Goal: Task Accomplishment & Management: Use online tool/utility

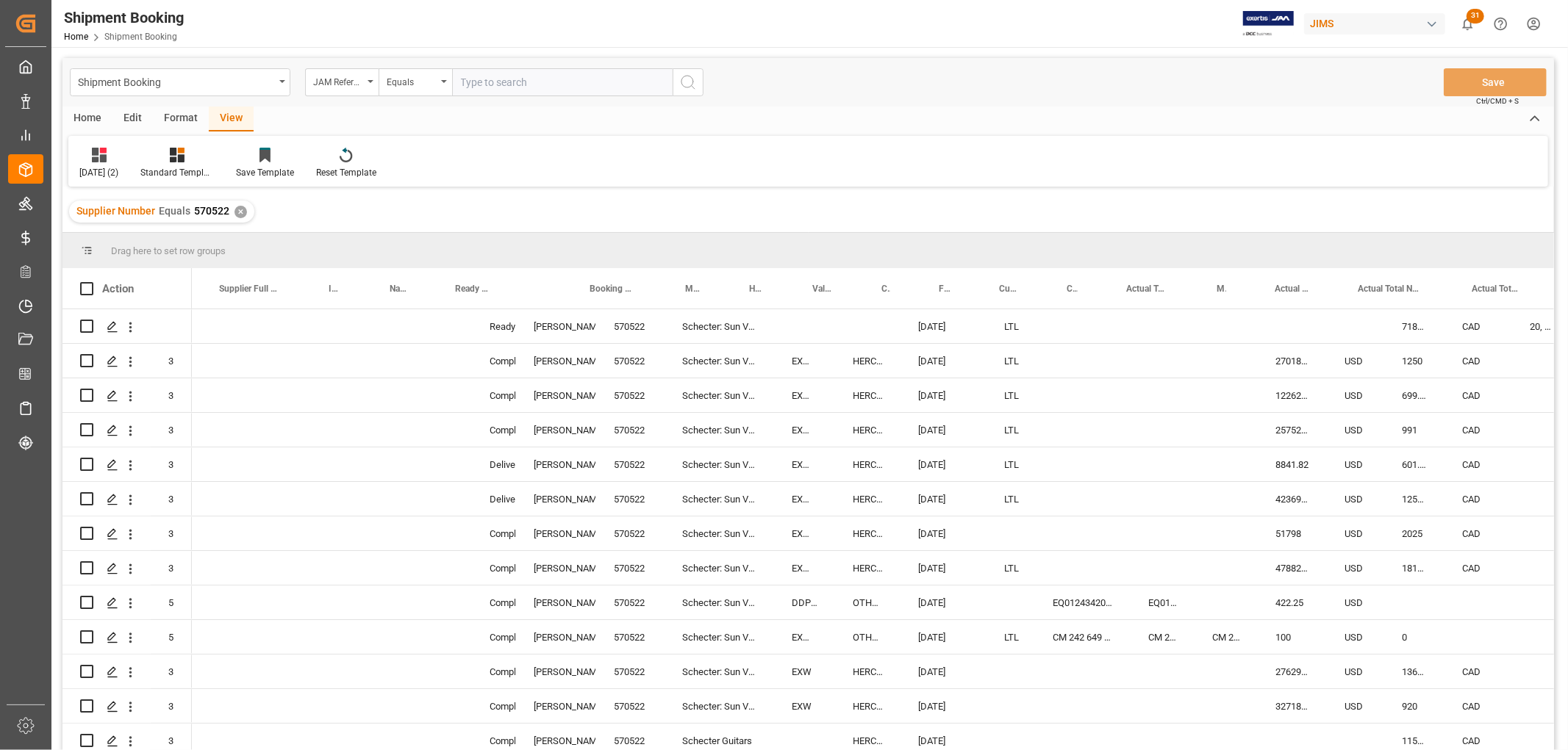
scroll to position [0, 463]
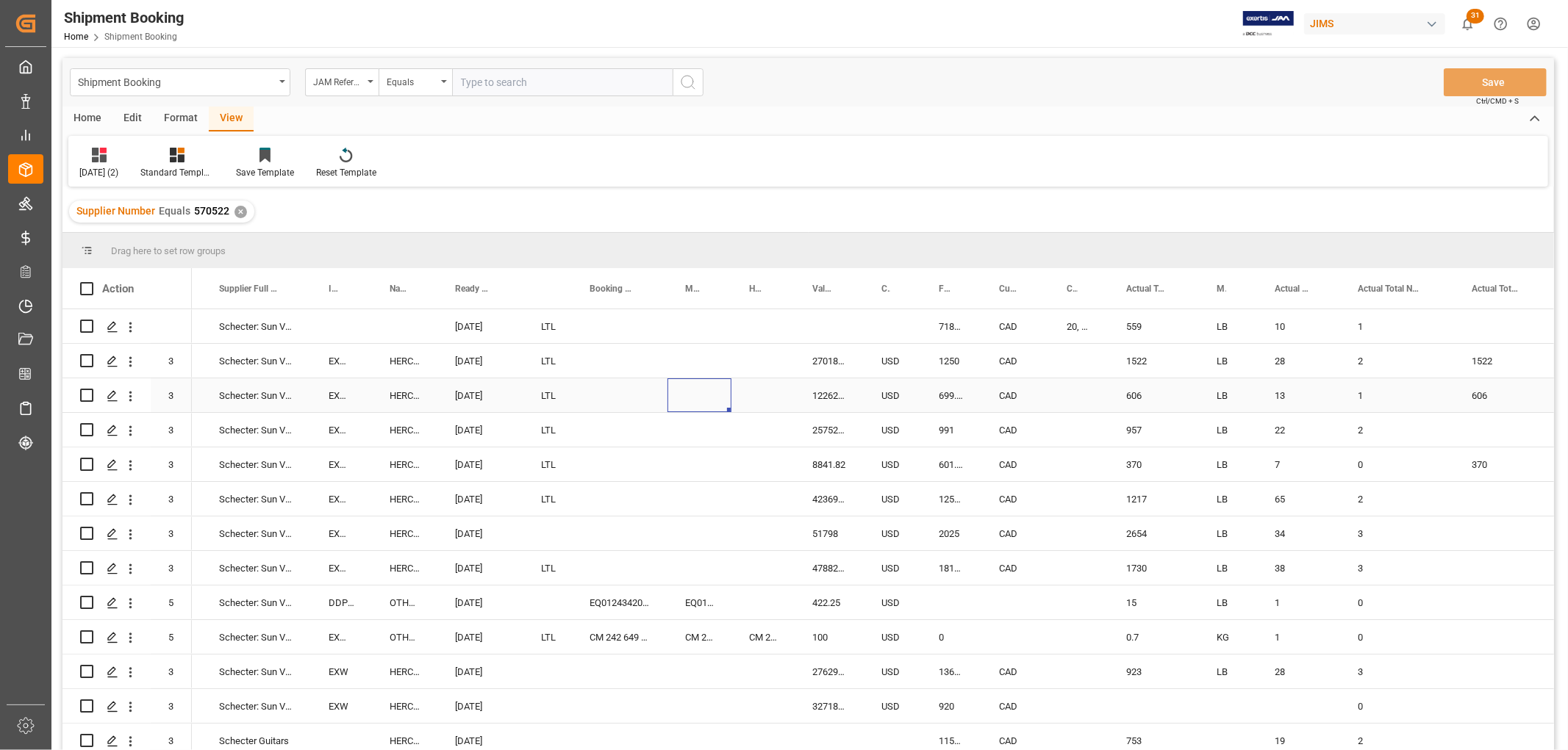
click at [686, 394] on div "Press SPACE to select this row." at bounding box center [699, 395] width 64 height 34
click at [644, 325] on div "Press SPACE to select this row." at bounding box center [619, 326] width 95 height 34
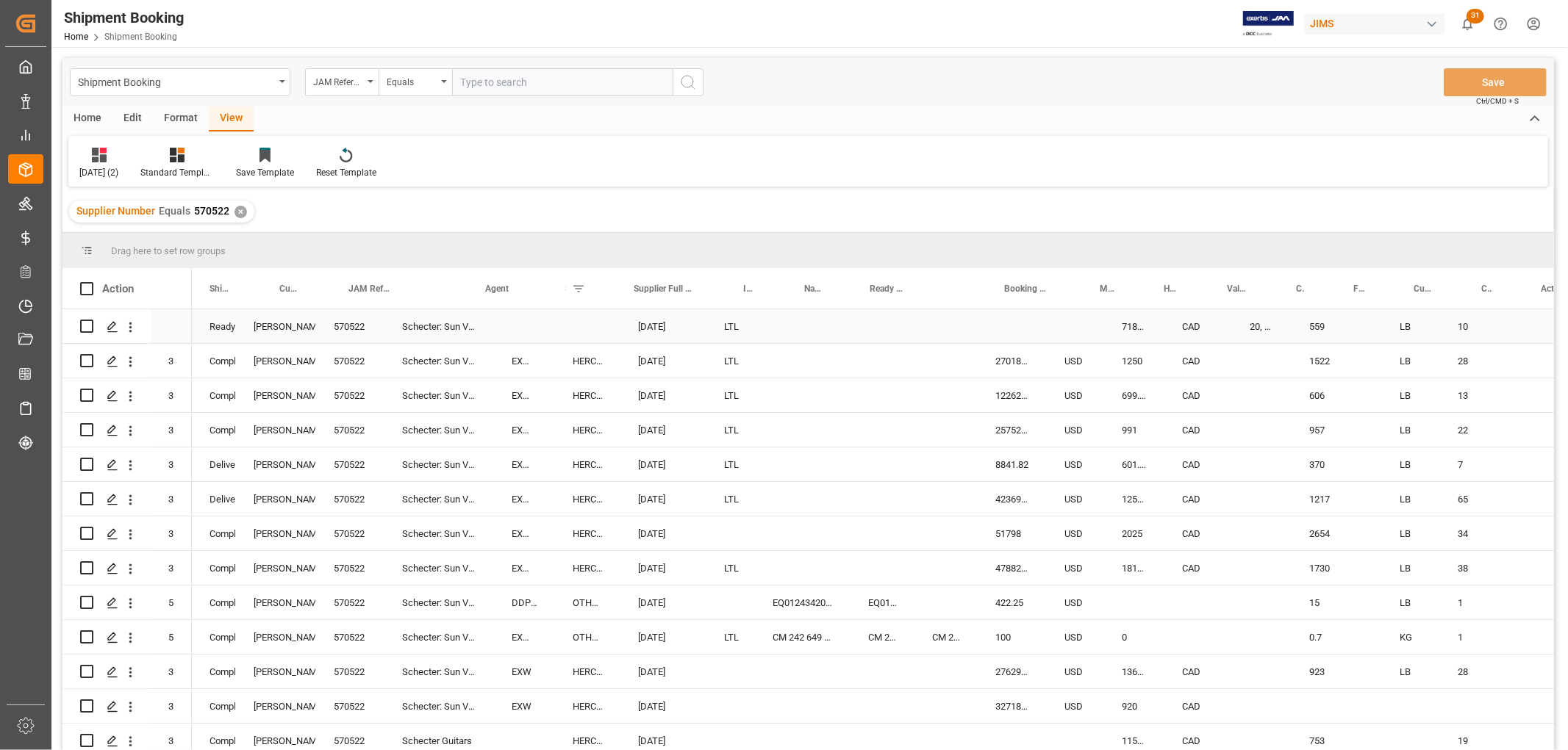
scroll to position [0, 0]
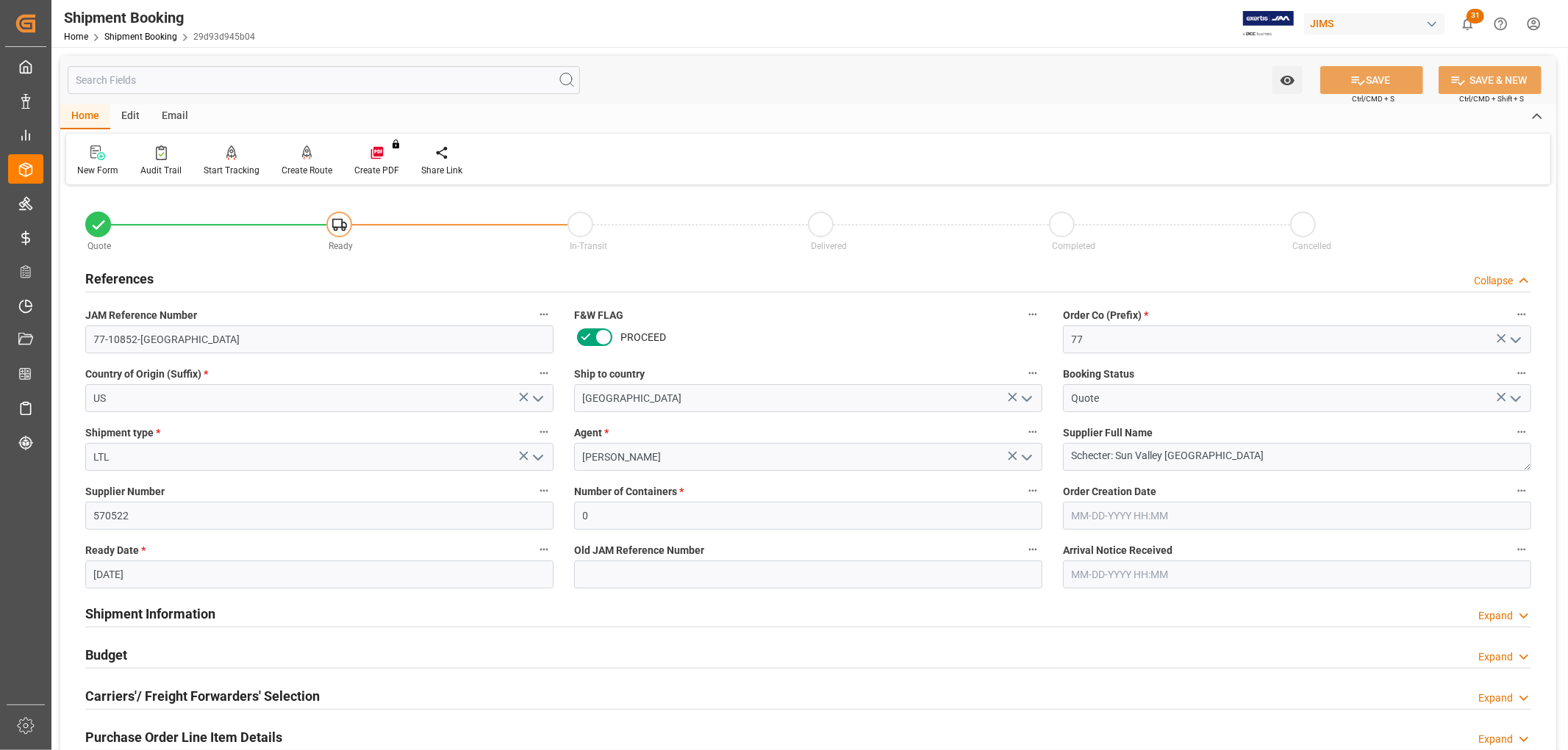
click at [151, 30] on div "Home Shipment Booking 29d93d945b04" at bounding box center [159, 35] width 191 height 15
click at [144, 38] on link "Shipment Booking" at bounding box center [140, 37] width 72 height 11
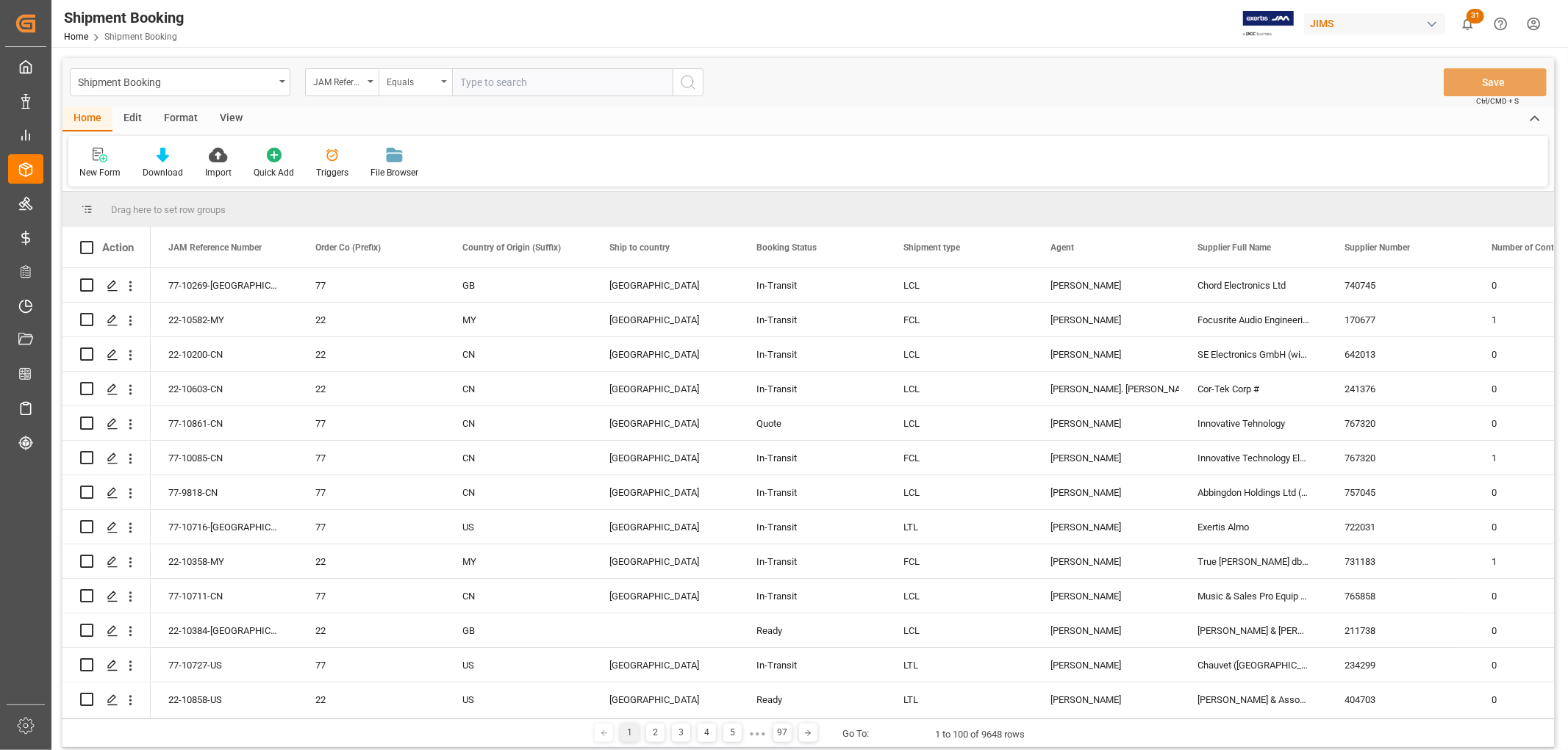
click at [449, 81] on div "Equals" at bounding box center [414, 82] width 73 height 28
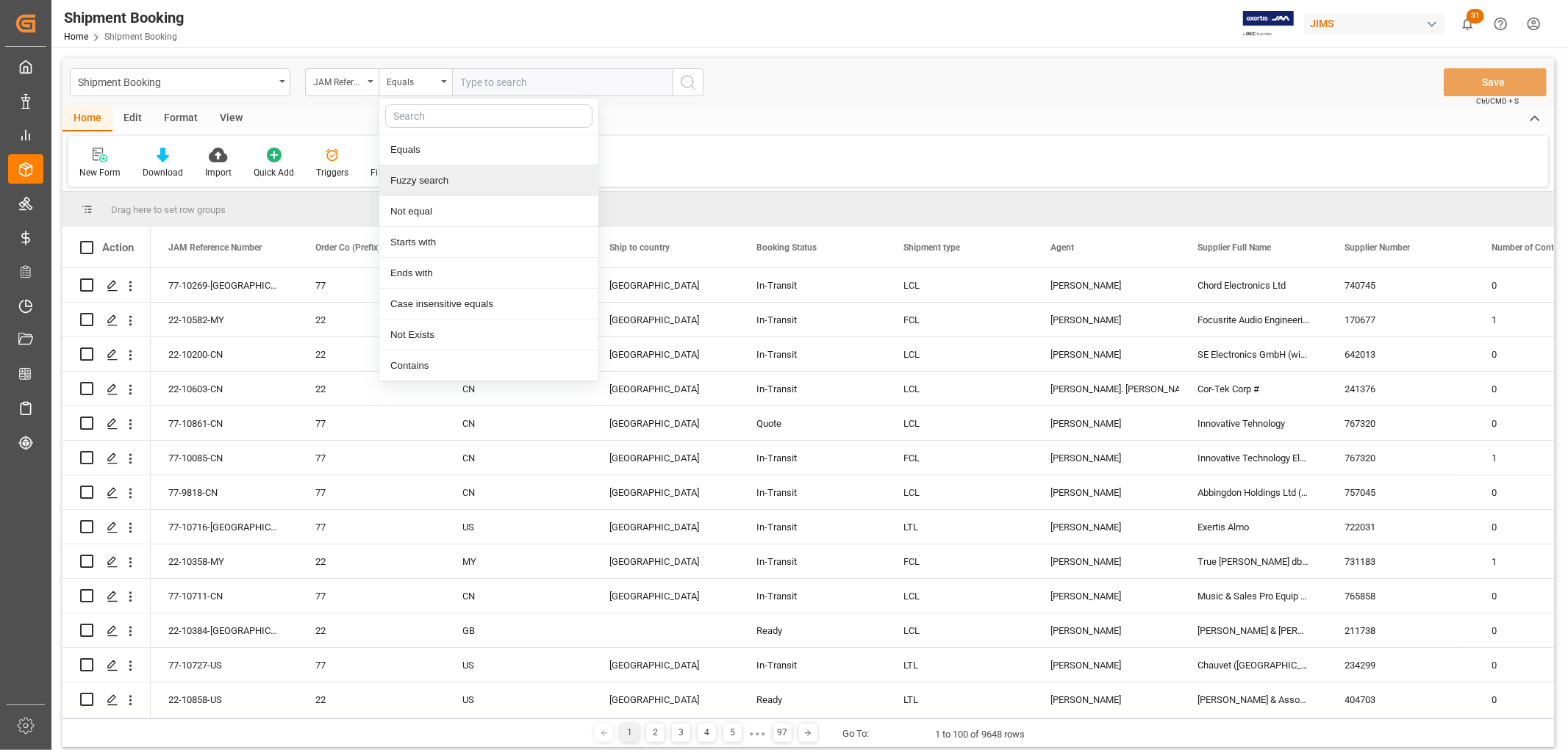
click at [423, 186] on div "Fuzzy search" at bounding box center [489, 180] width 219 height 31
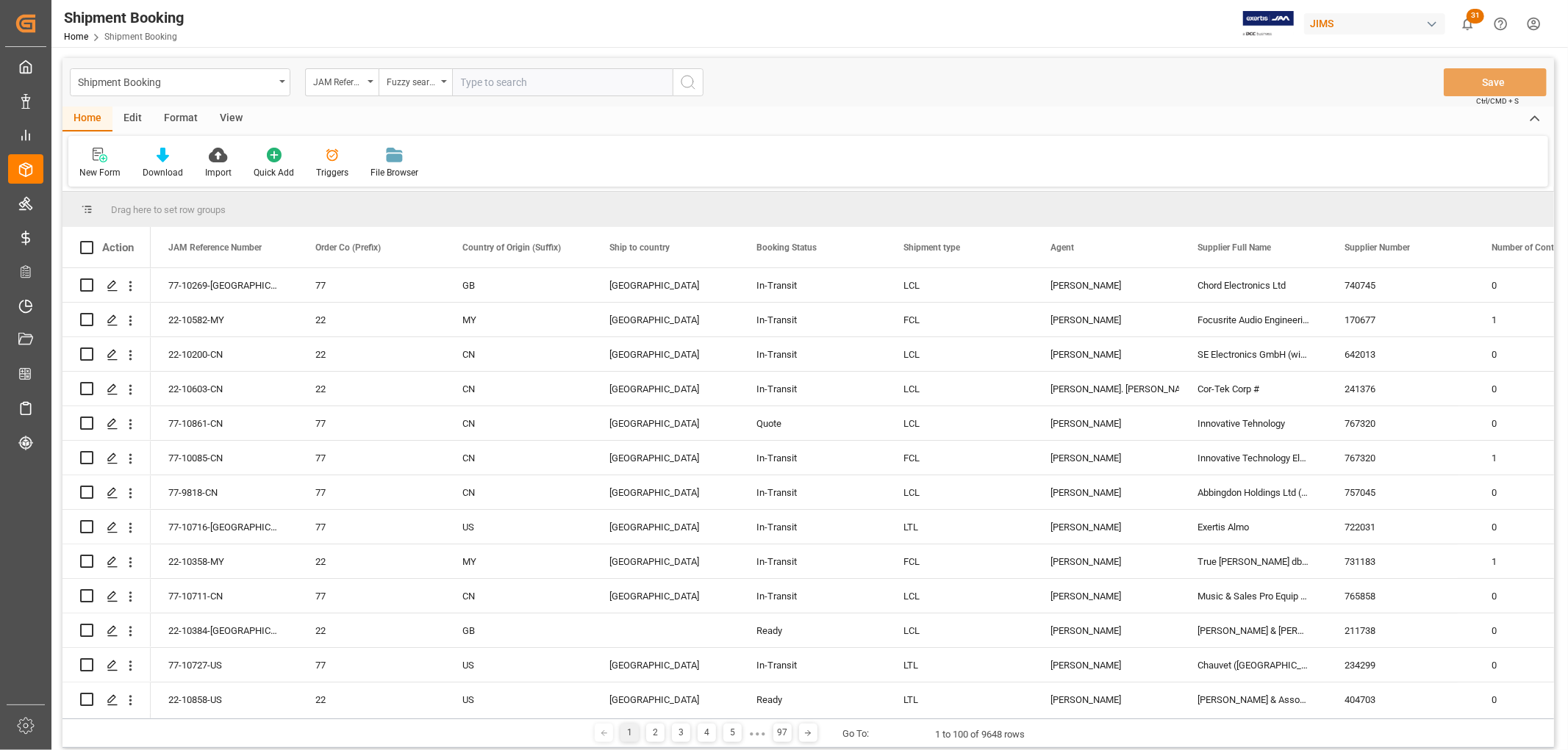
paste input "1043"
type input "1043"
click at [370, 84] on div "JAM Reference Number" at bounding box center [341, 82] width 73 height 28
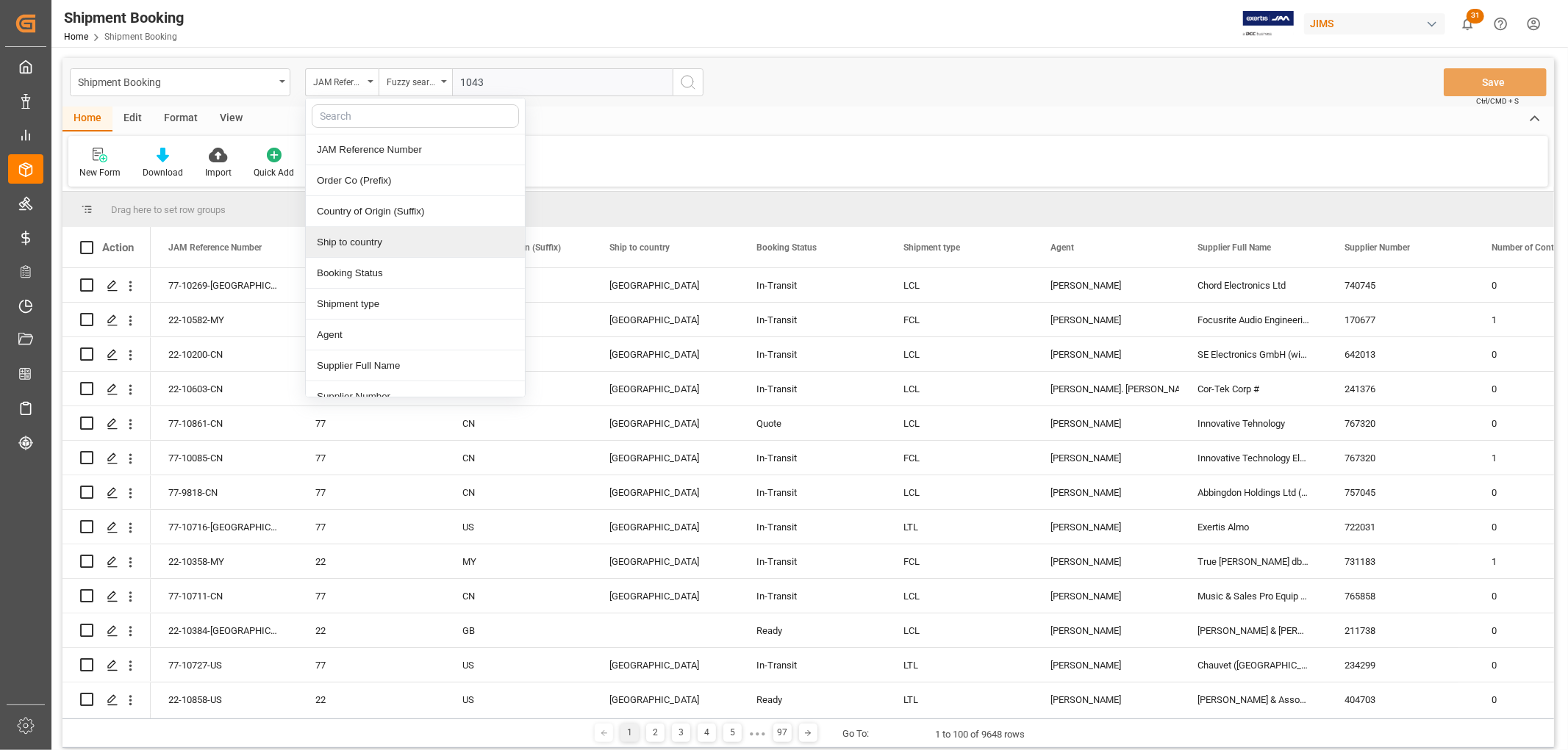
scroll to position [81, 0]
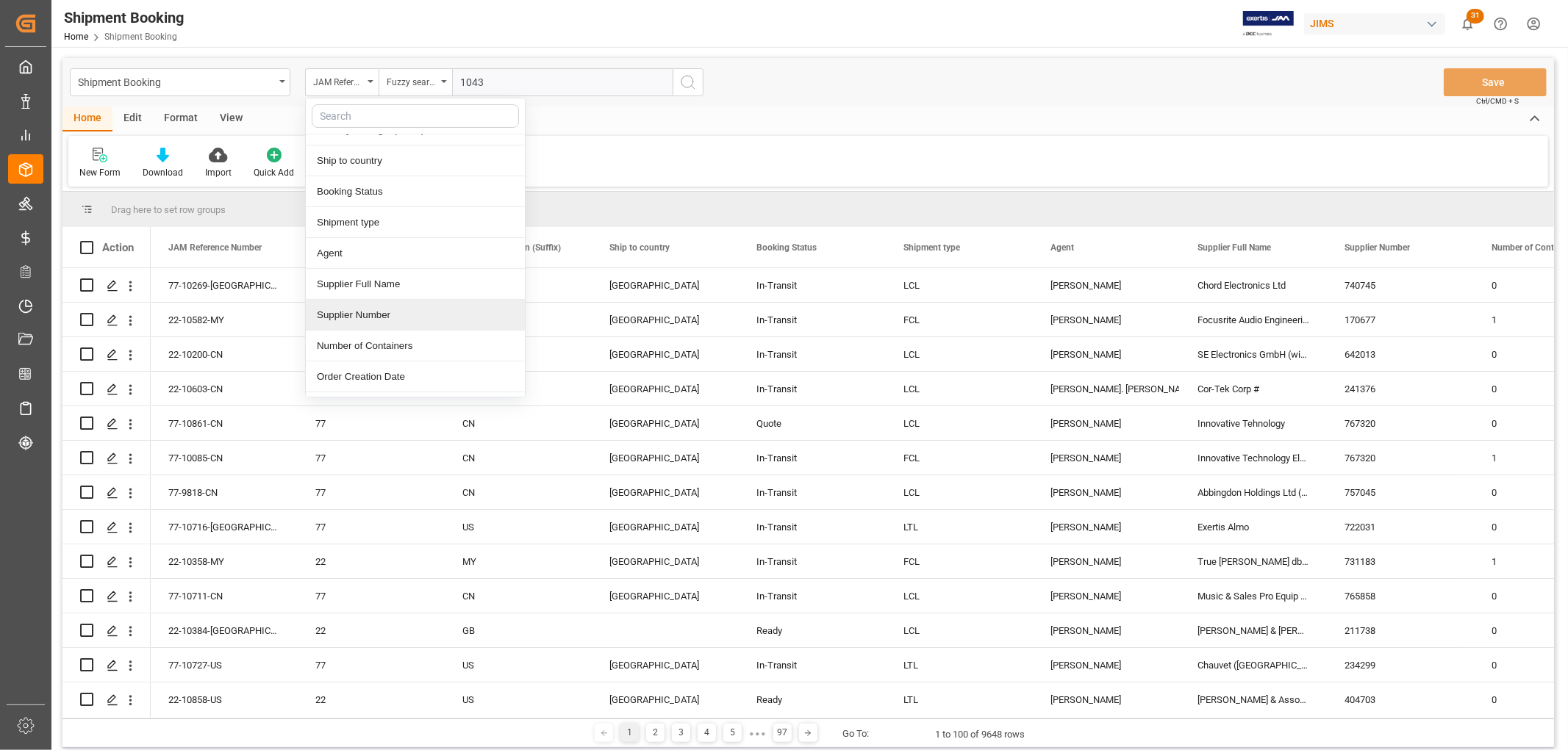
click at [374, 310] on div "Supplier Number" at bounding box center [415, 314] width 219 height 31
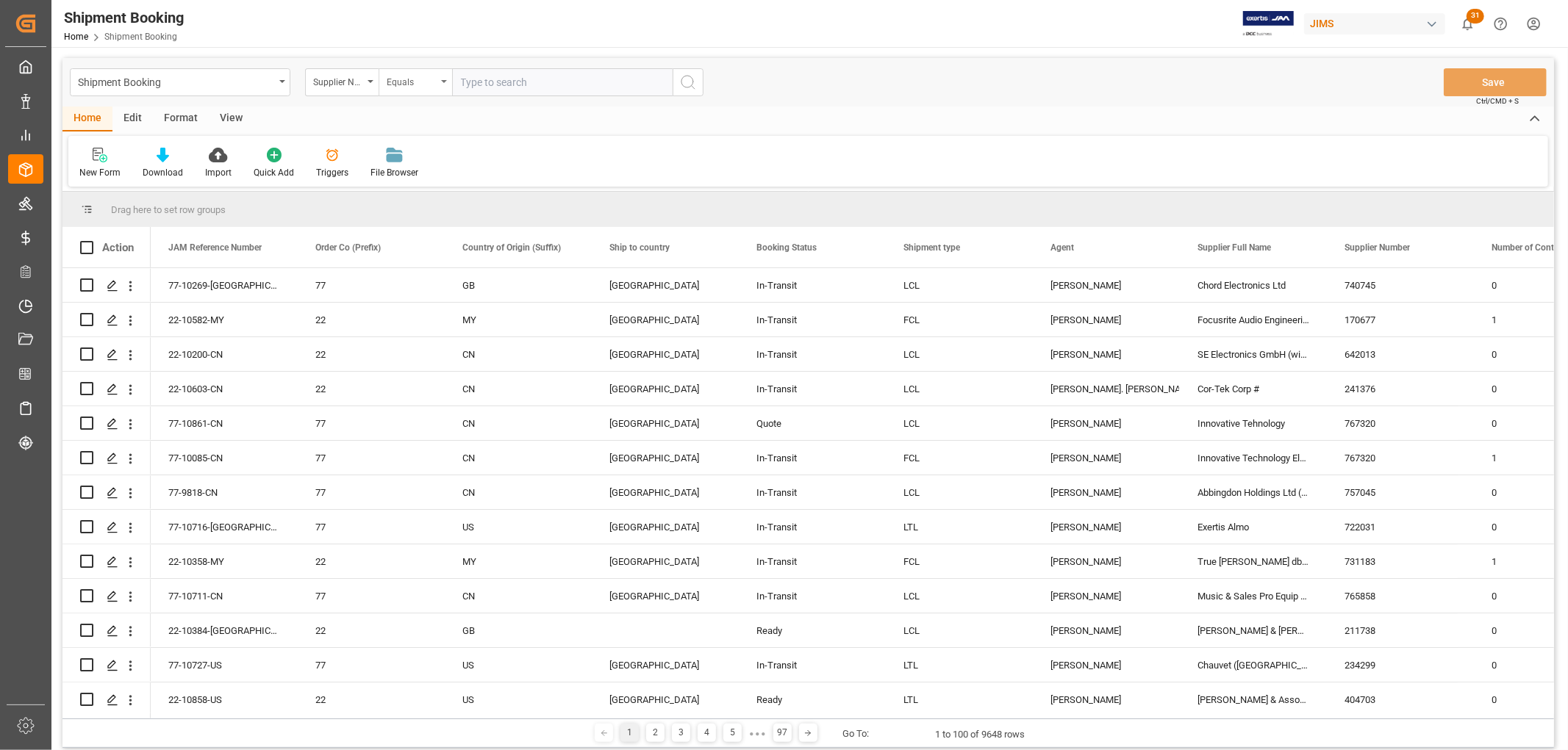
click at [449, 82] on div "Equals" at bounding box center [414, 82] width 73 height 28
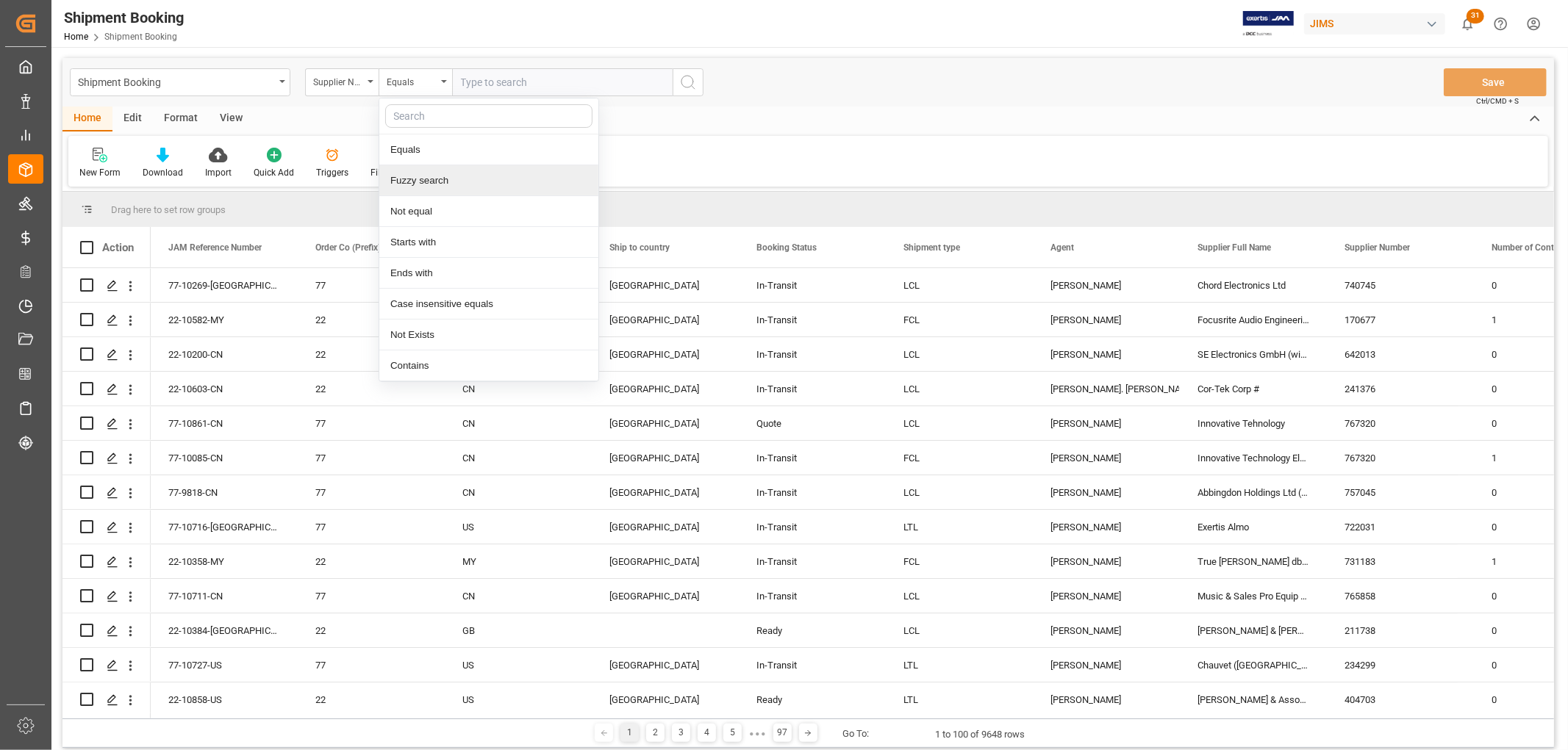
click at [454, 178] on div "Fuzzy search" at bounding box center [489, 180] width 219 height 31
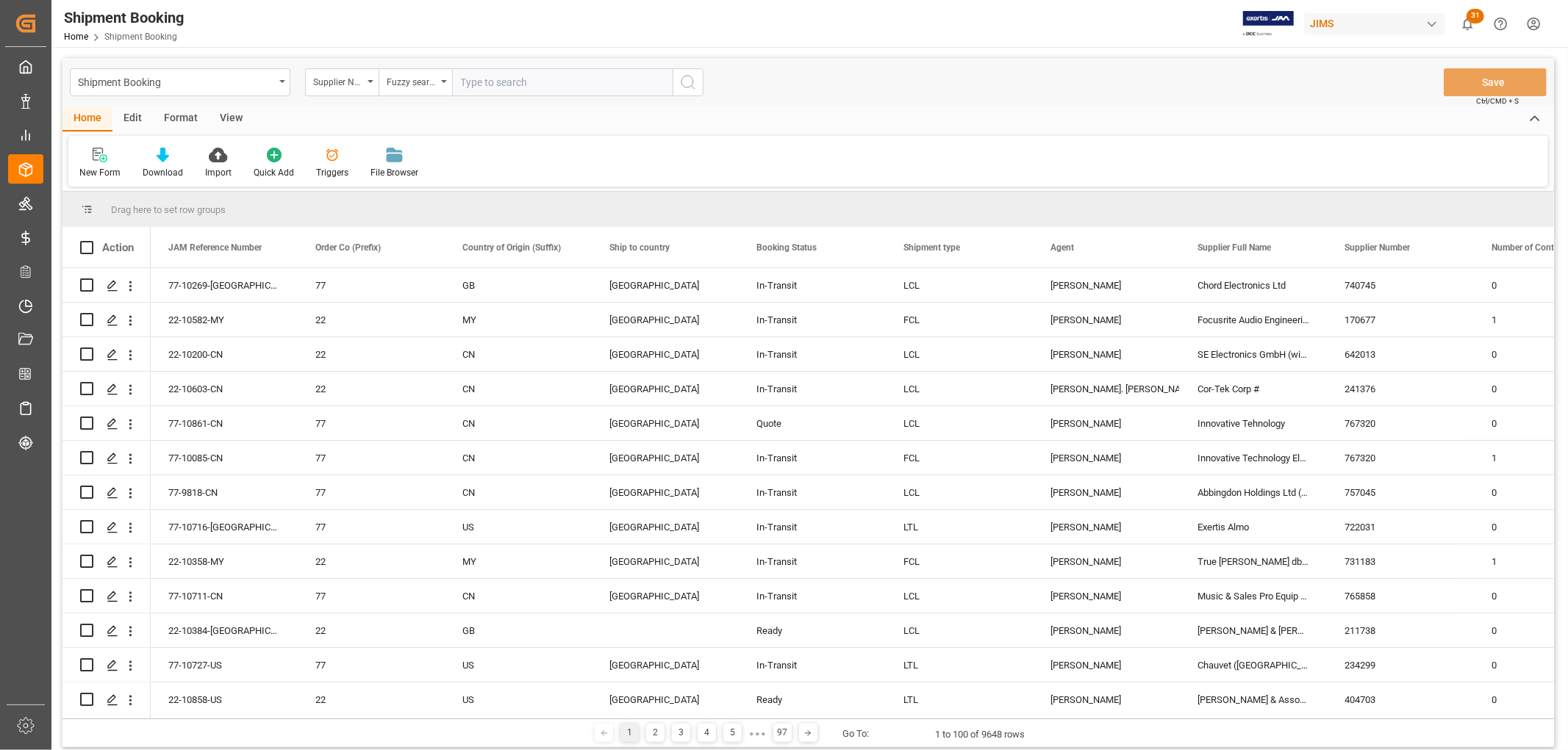
paste input "1043"
type input "1043"
click at [684, 81] on icon "search button" at bounding box center [688, 82] width 18 height 18
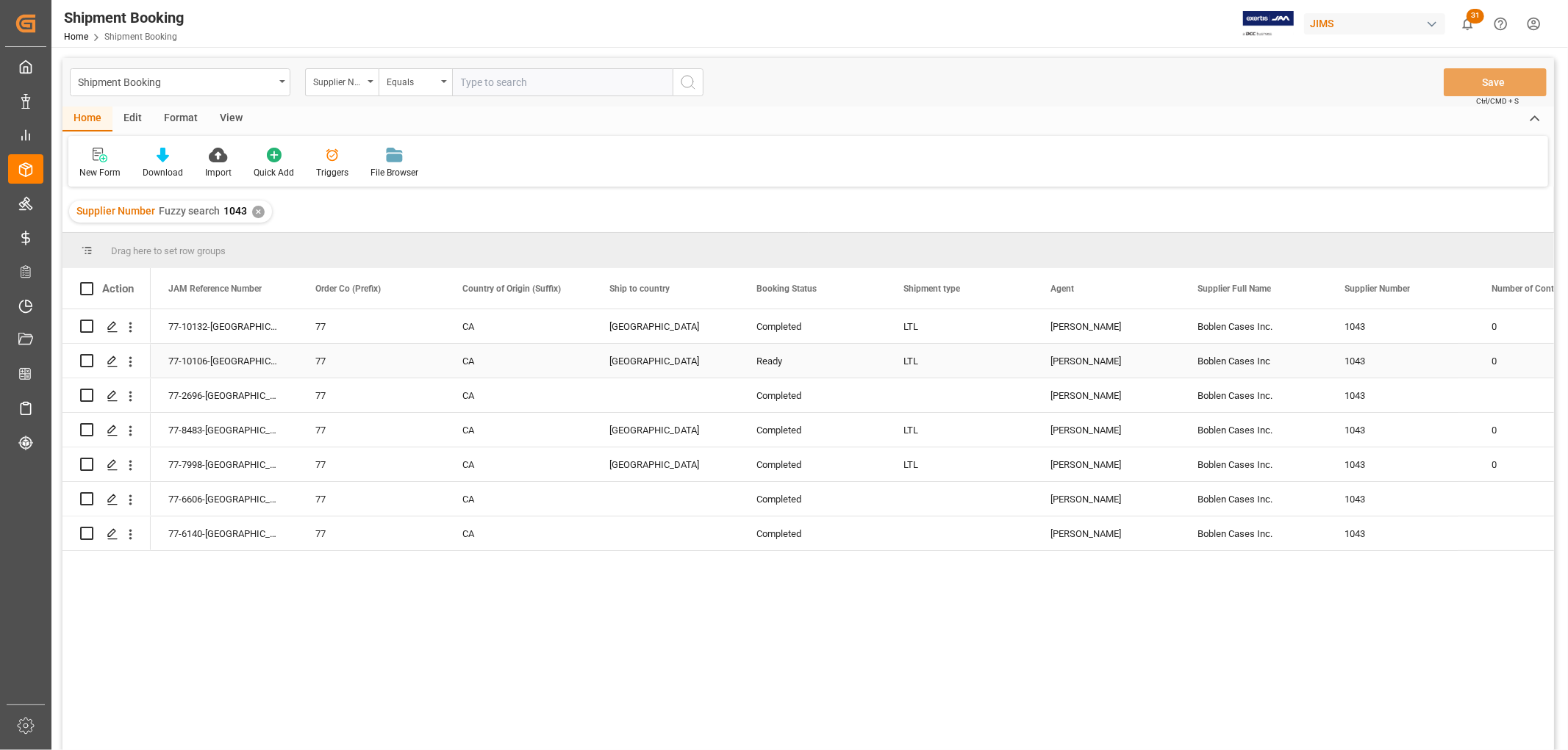
click at [171, 357] on div "77-10106-[GEOGRAPHIC_DATA]" at bounding box center [224, 360] width 147 height 34
click at [107, 365] on icon "Press SPACE to select this row." at bounding box center [112, 361] width 11 height 11
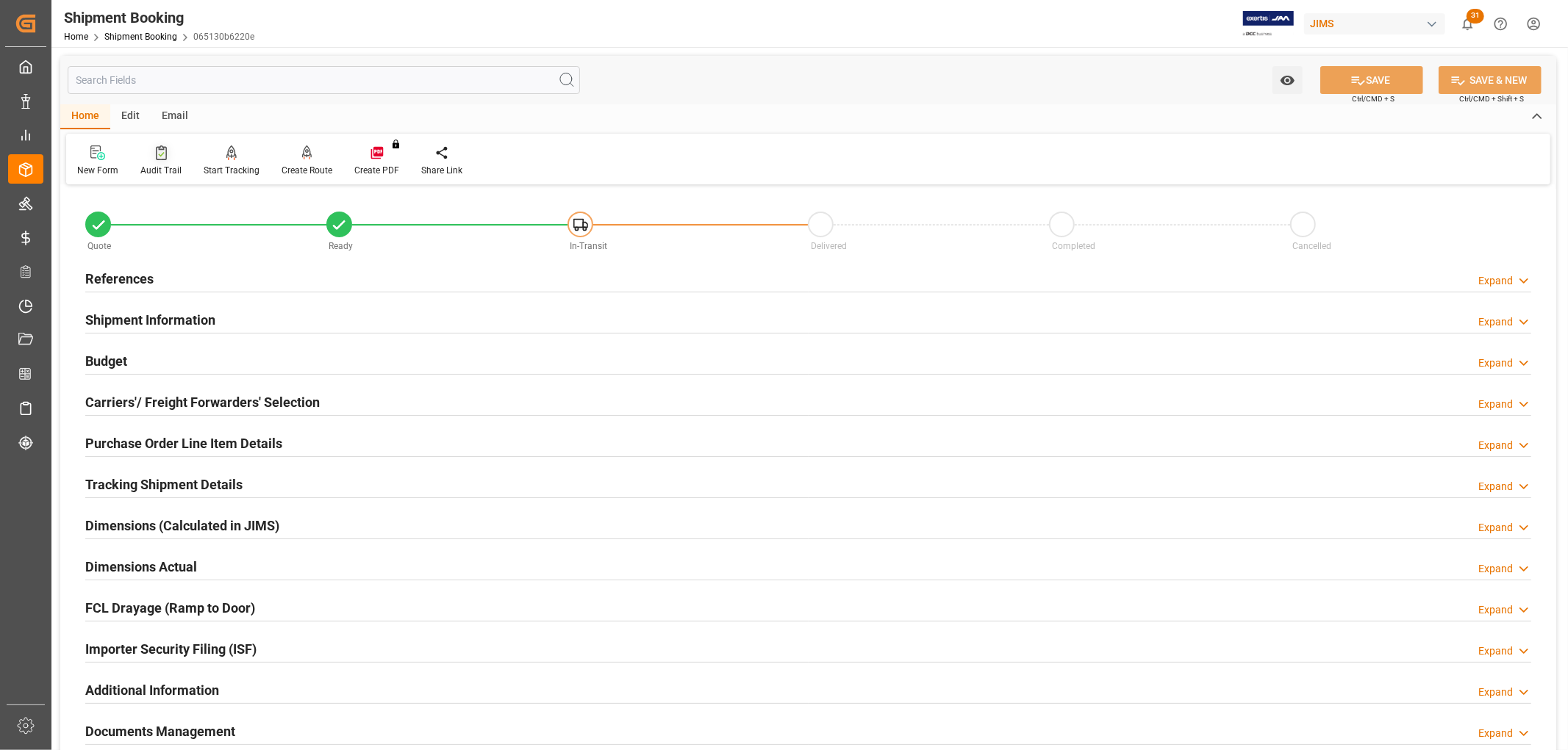
click at [157, 170] on div "Audit Trail" at bounding box center [161, 170] width 42 height 13
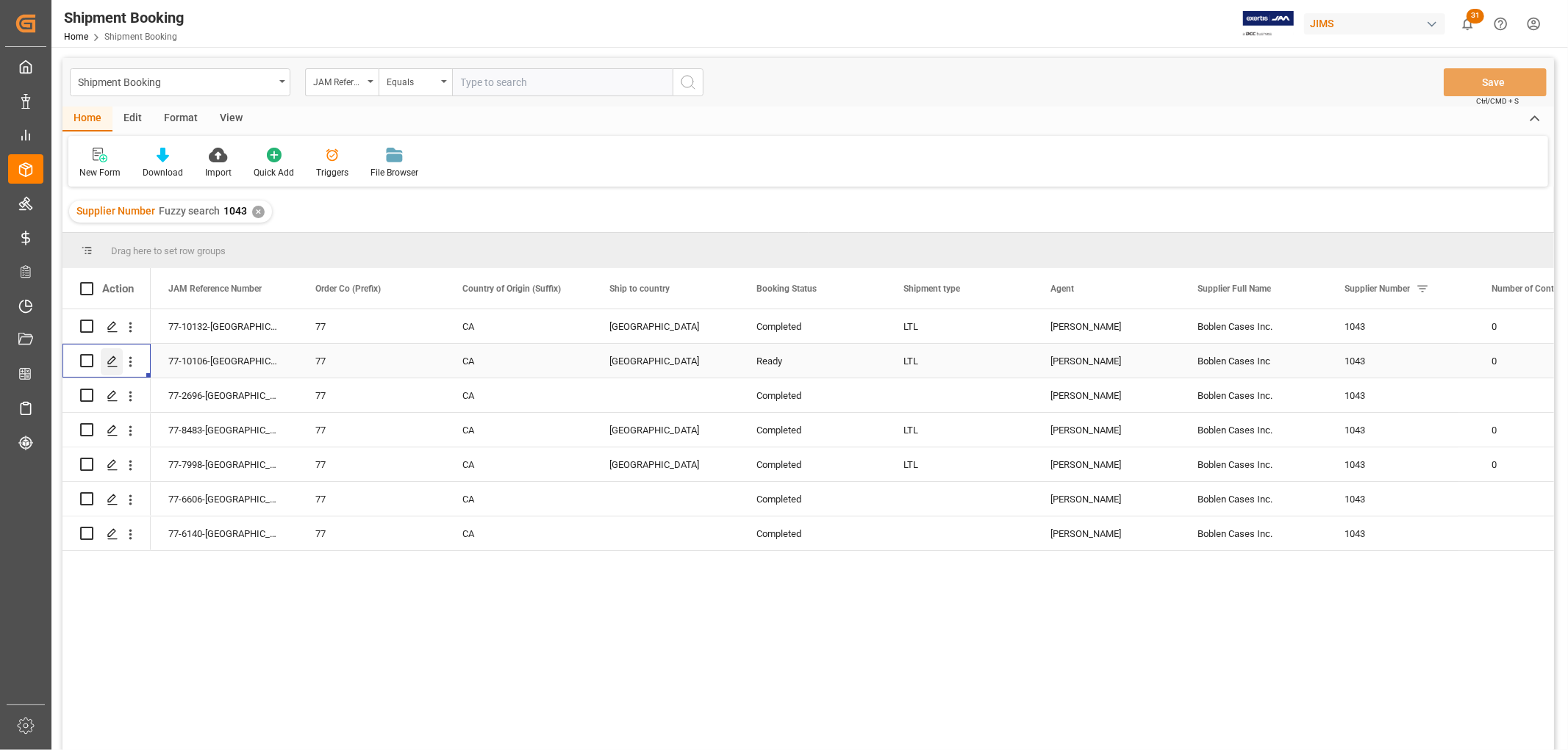
click at [116, 360] on icon "Press SPACE to select this row." at bounding box center [112, 361] width 11 height 11
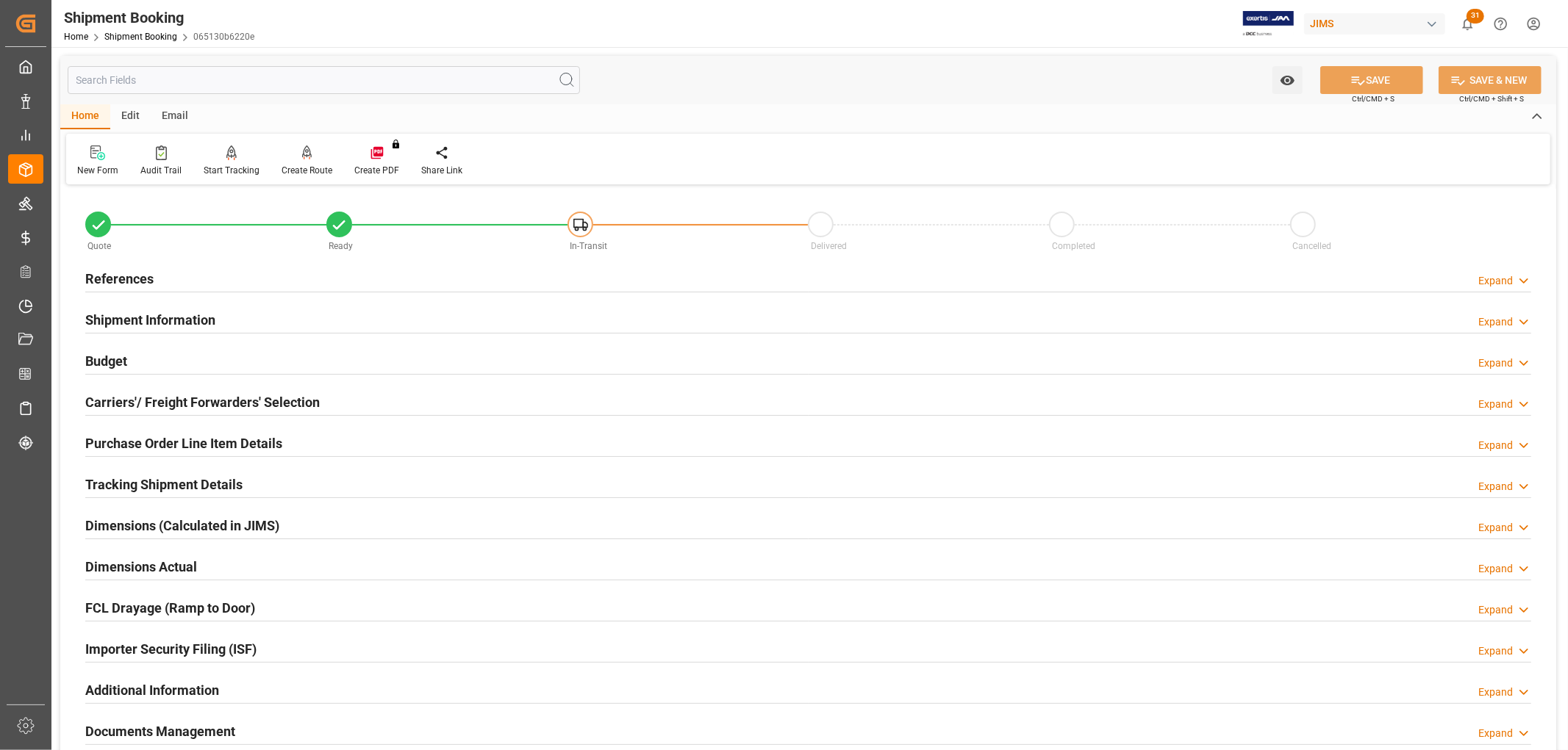
click at [131, 390] on div "Carriers'/ Freight Forwarders' Selection" at bounding box center [202, 401] width 234 height 28
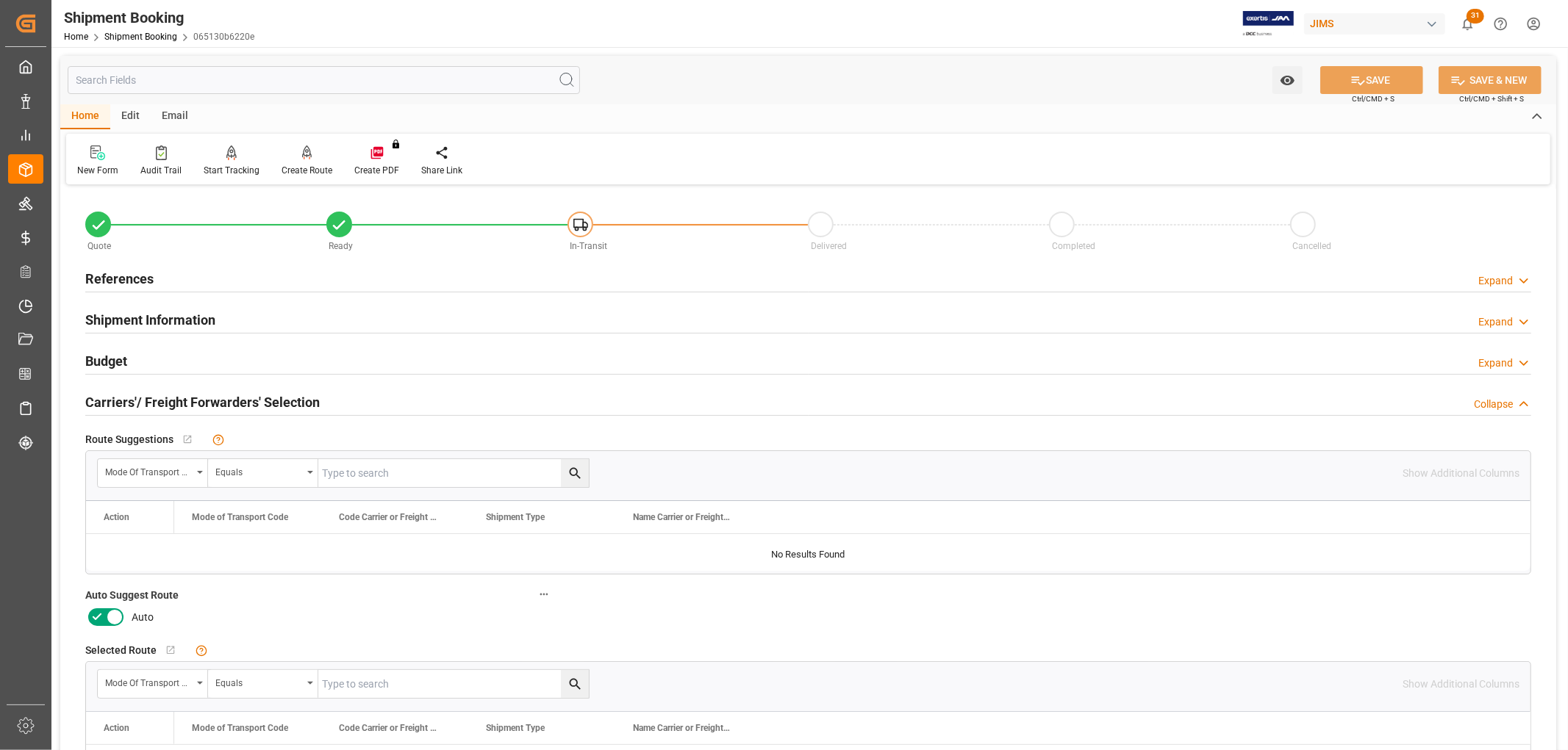
click at [131, 390] on div "Carriers'/ Freight Forwarders' Selection" at bounding box center [202, 401] width 234 height 28
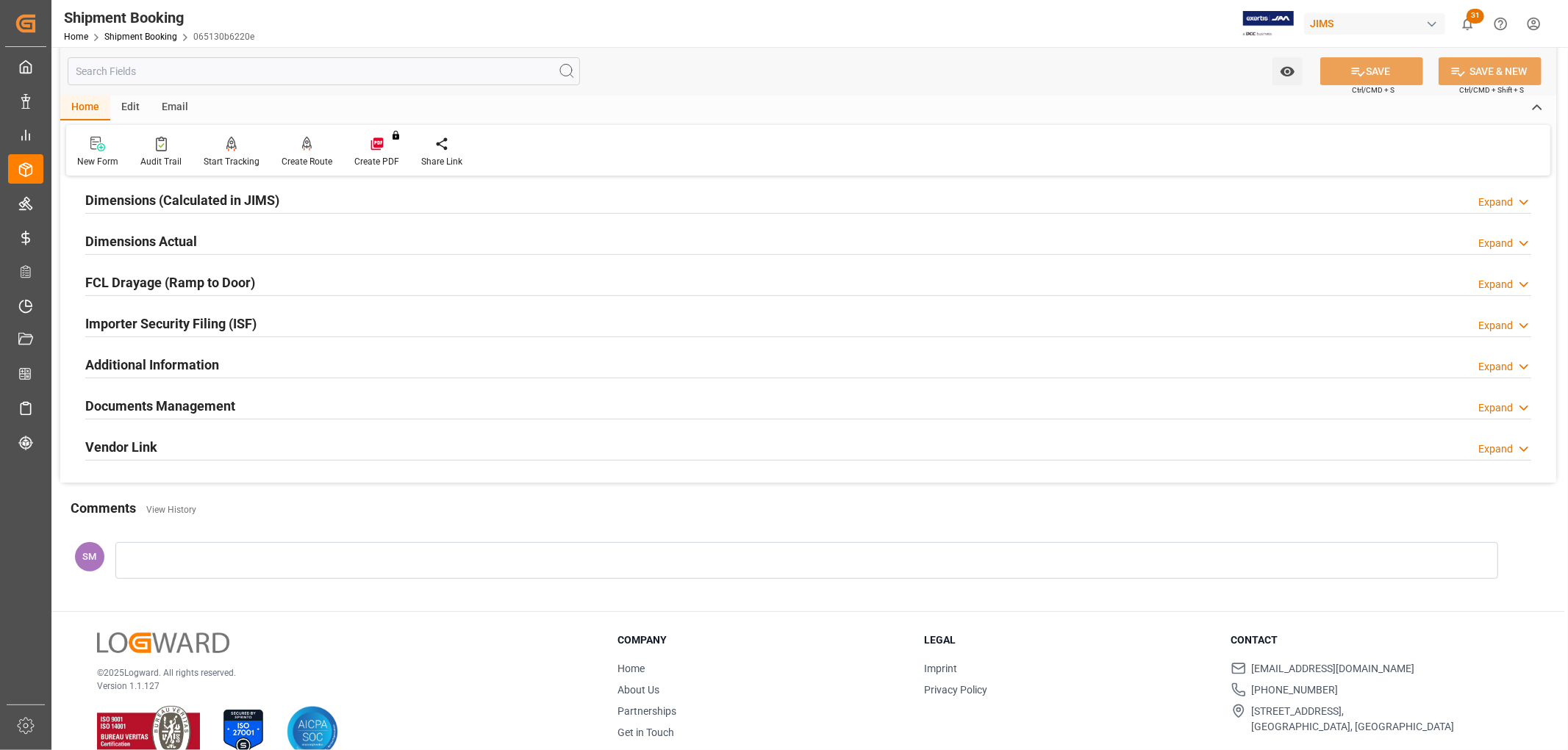
scroll to position [326, 0]
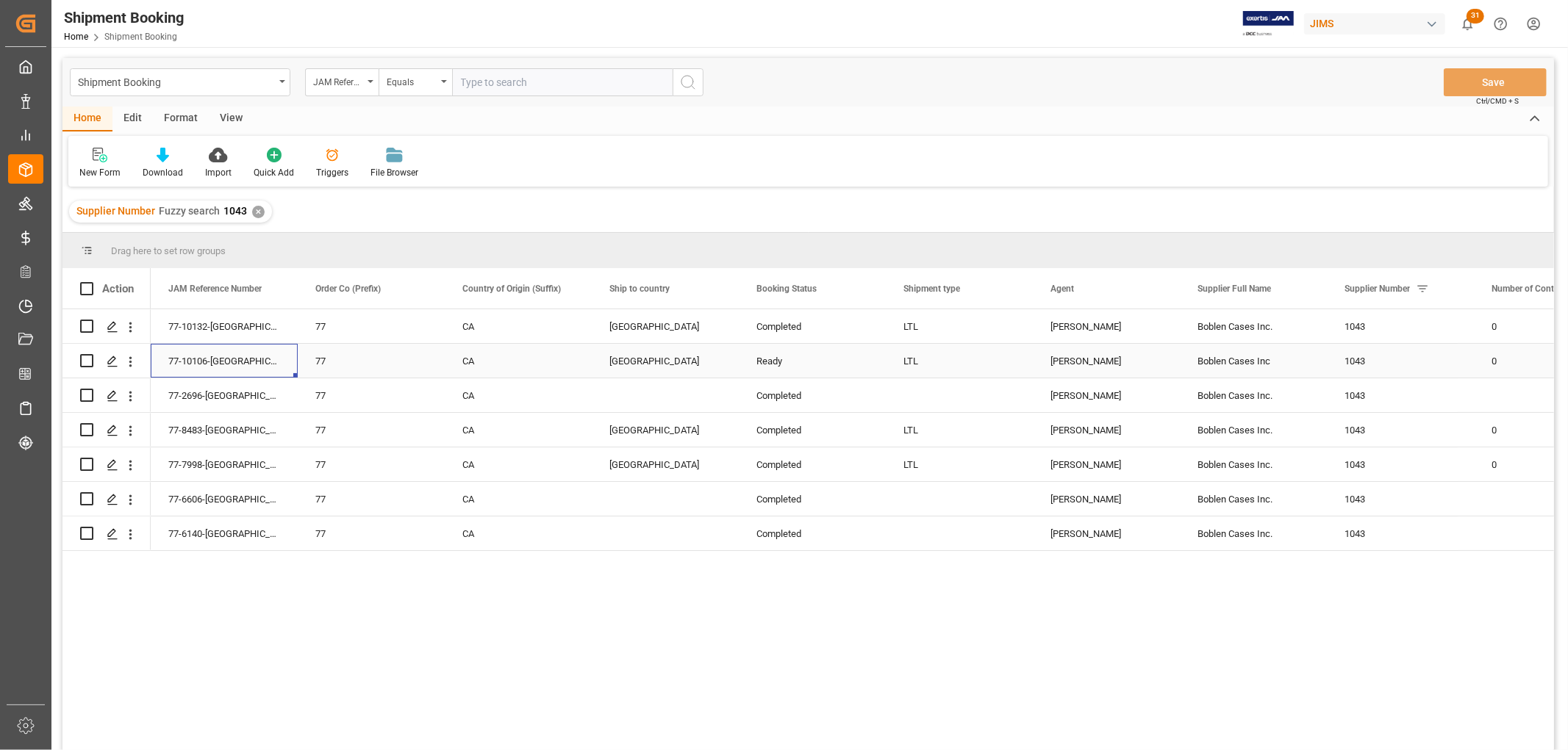
click at [221, 353] on div "77-10106-[GEOGRAPHIC_DATA]" at bounding box center [224, 360] width 147 height 34
click at [116, 362] on icon "Press SPACE to select this row." at bounding box center [112, 361] width 11 height 11
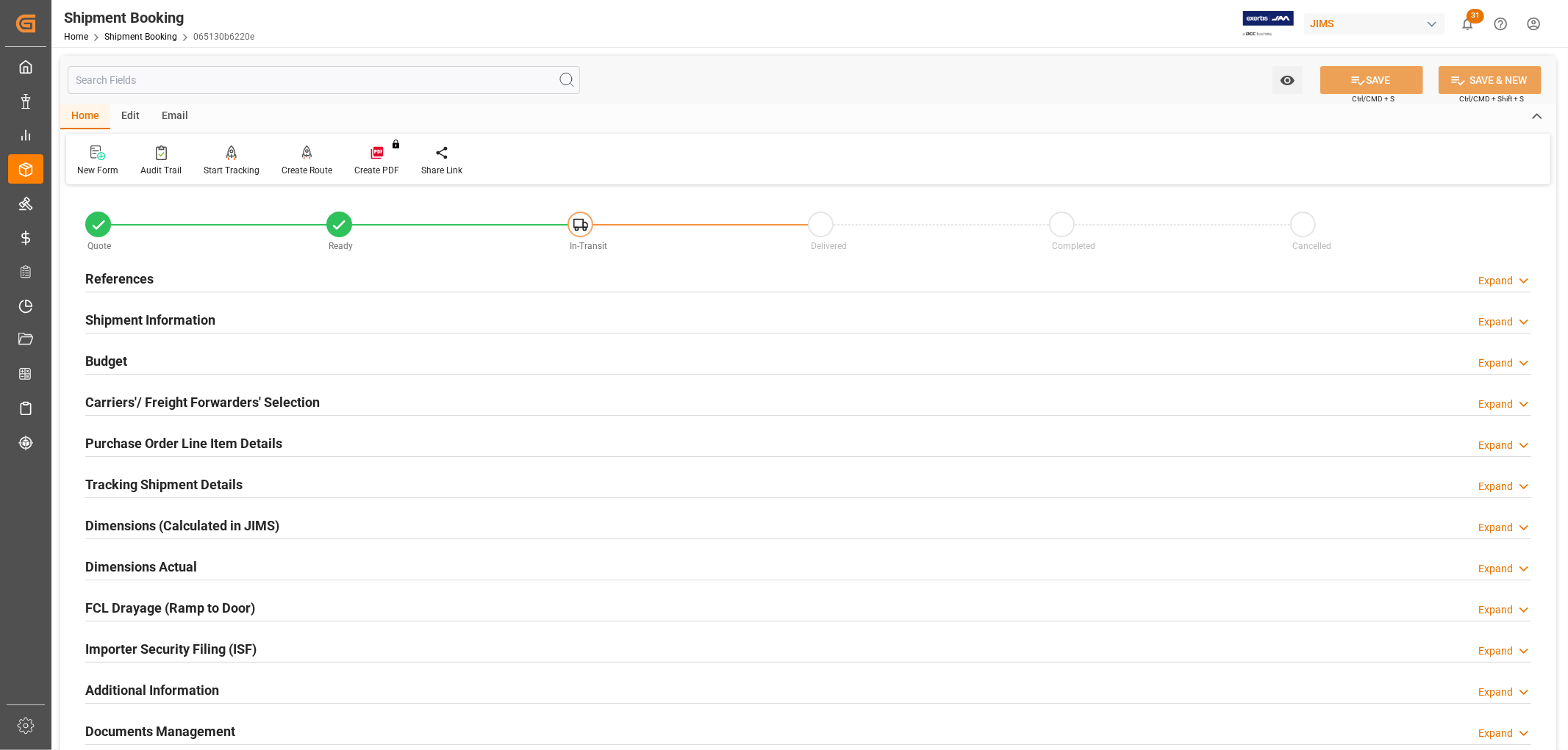
click at [150, 396] on h2 "Carriers'/ Freight Forwarders' Selection" at bounding box center [202, 402] width 234 height 19
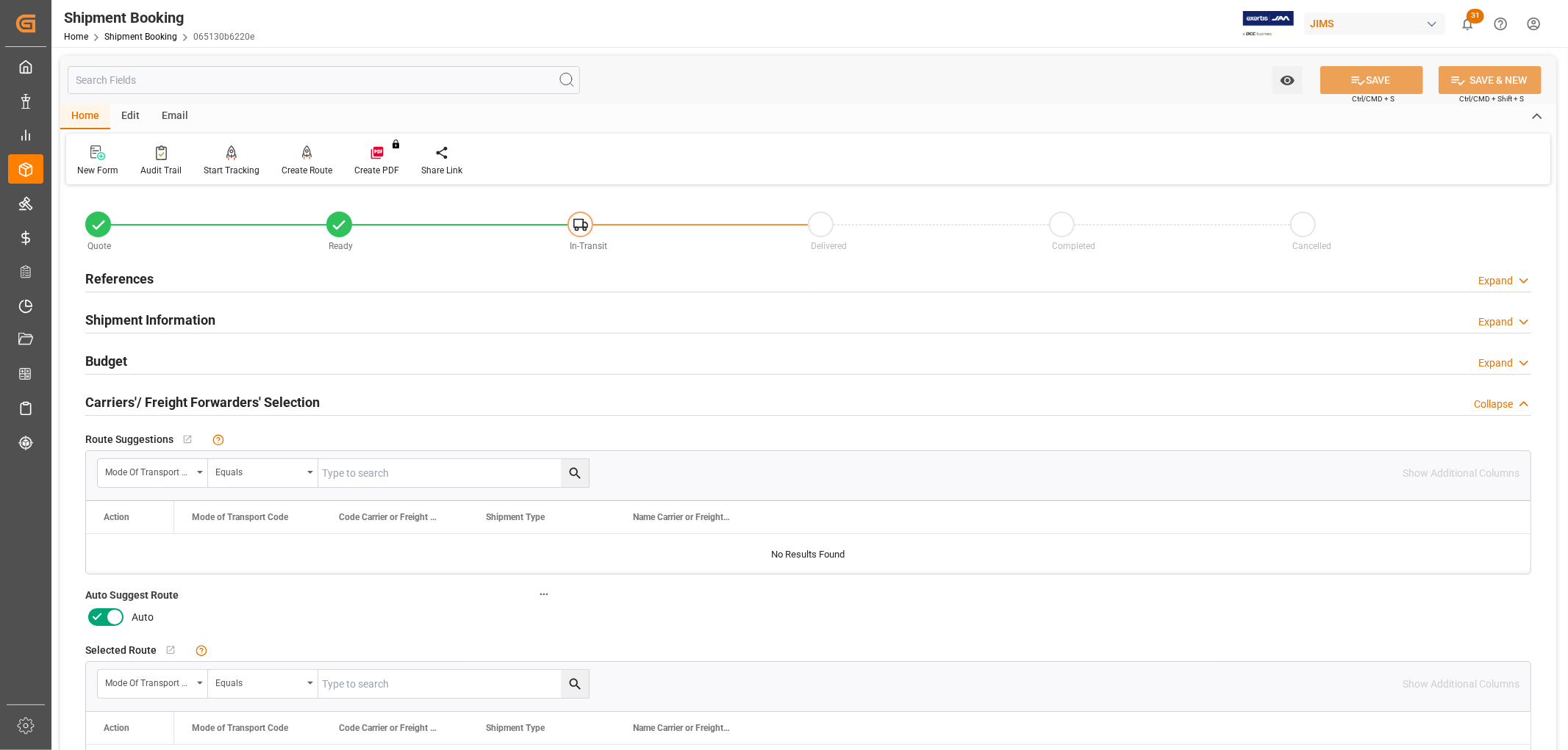
click at [113, 618] on icon at bounding box center [115, 618] width 7 height 7
click at [0, 0] on input "checkbox" at bounding box center [0, 0] width 0 height 0
click at [1390, 86] on button "SAVE" at bounding box center [1371, 80] width 102 height 28
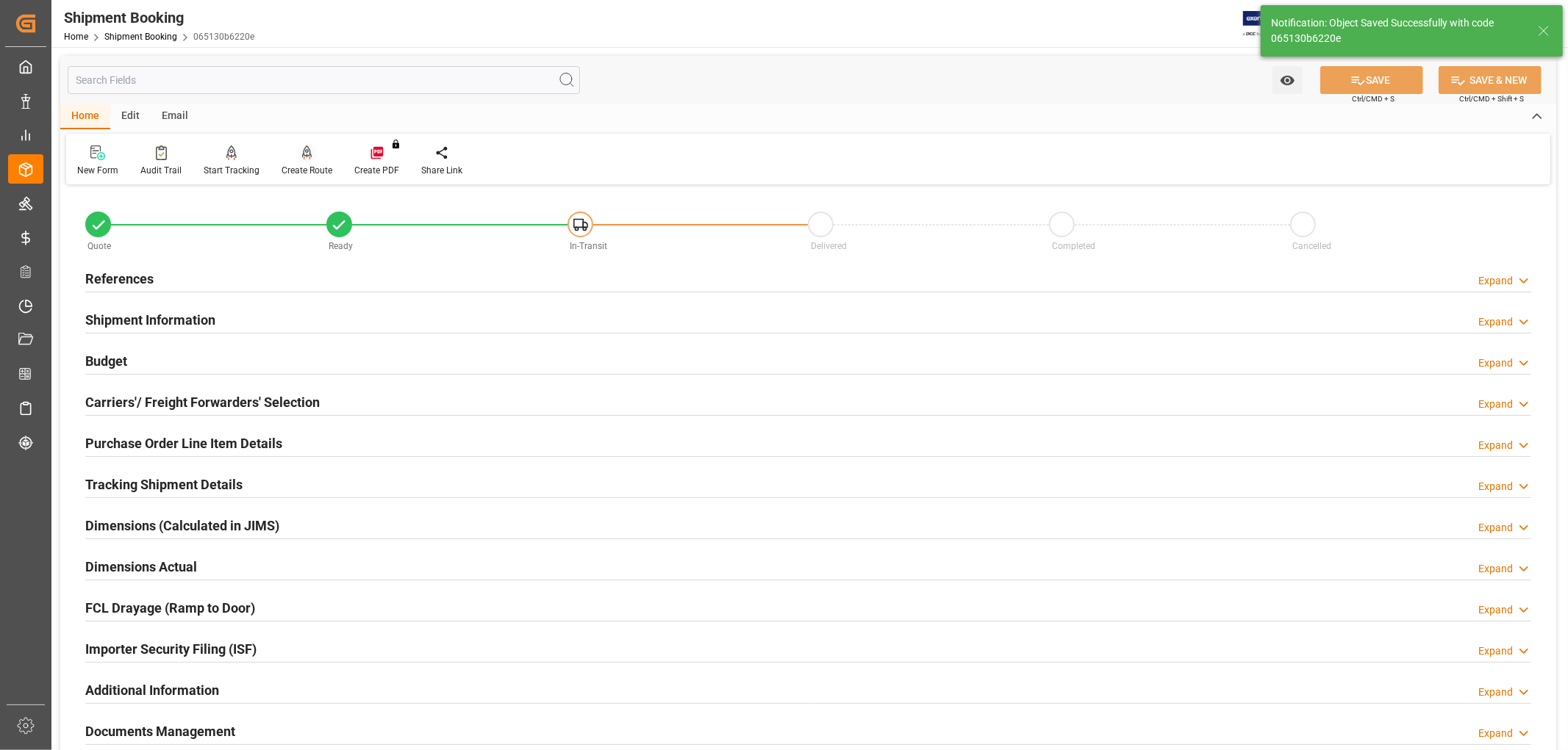
click at [318, 164] on div "Create Route" at bounding box center [307, 170] width 50 height 13
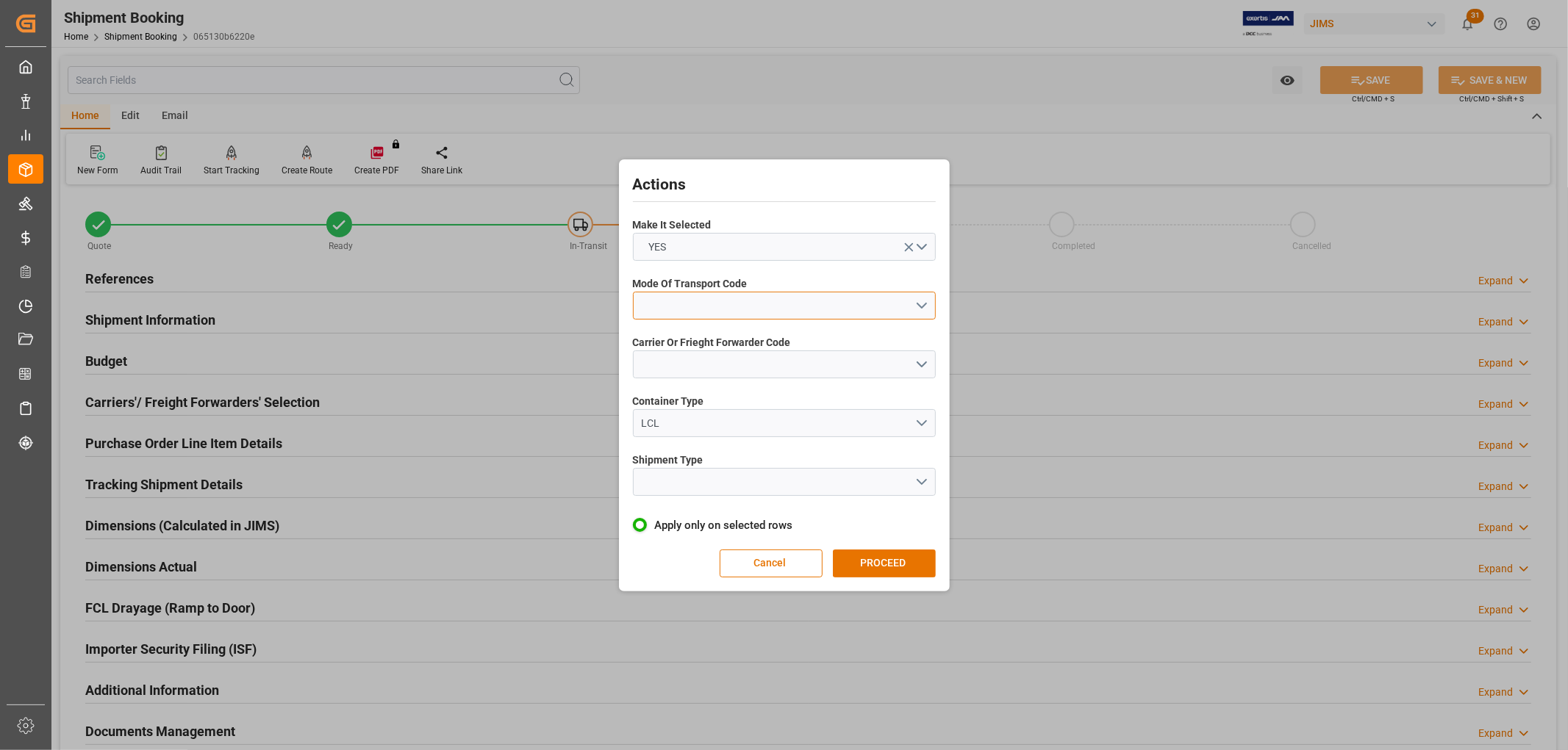
click at [653, 302] on button "open menu" at bounding box center [784, 306] width 303 height 28
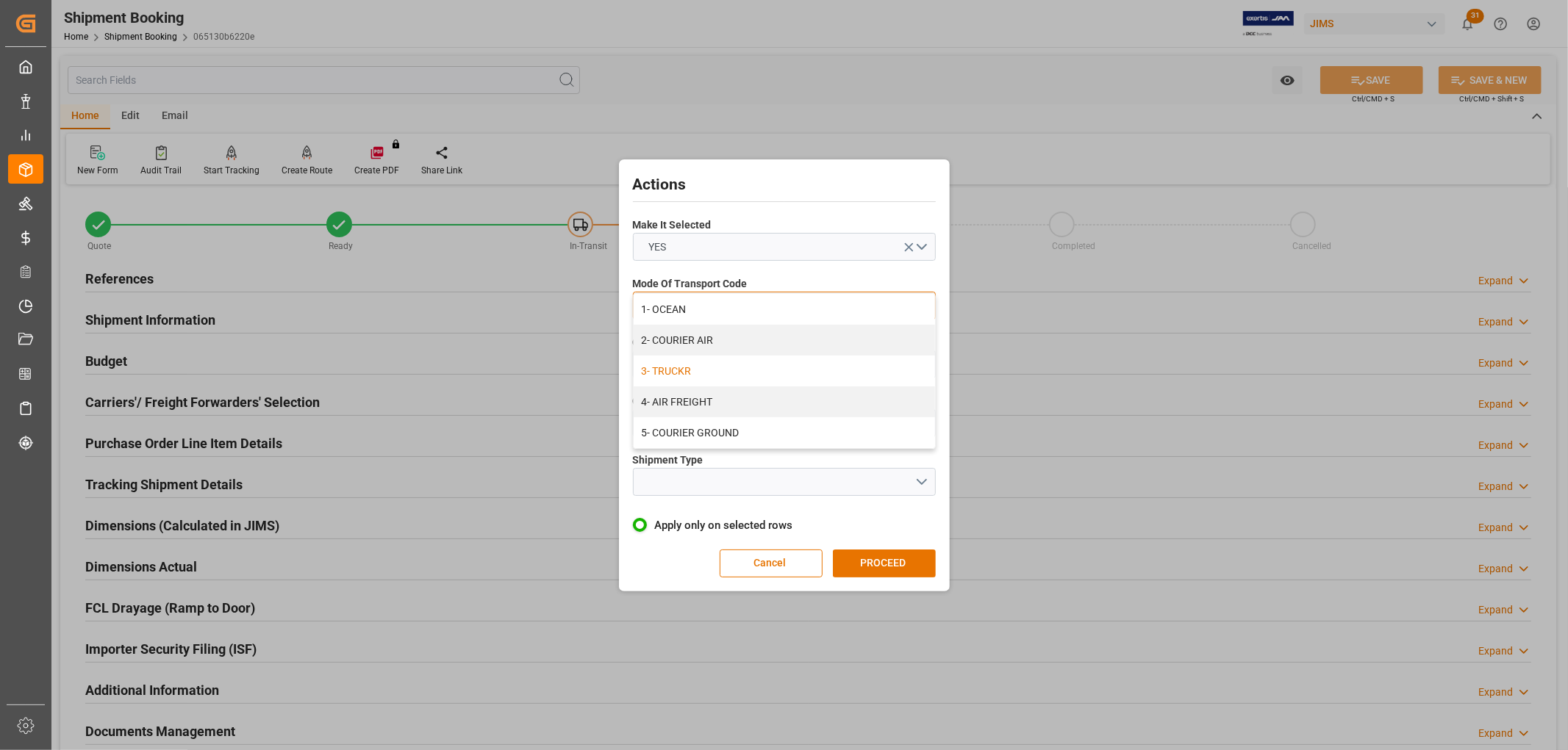
click at [672, 370] on div "3- TRUCKR" at bounding box center [784, 371] width 301 height 31
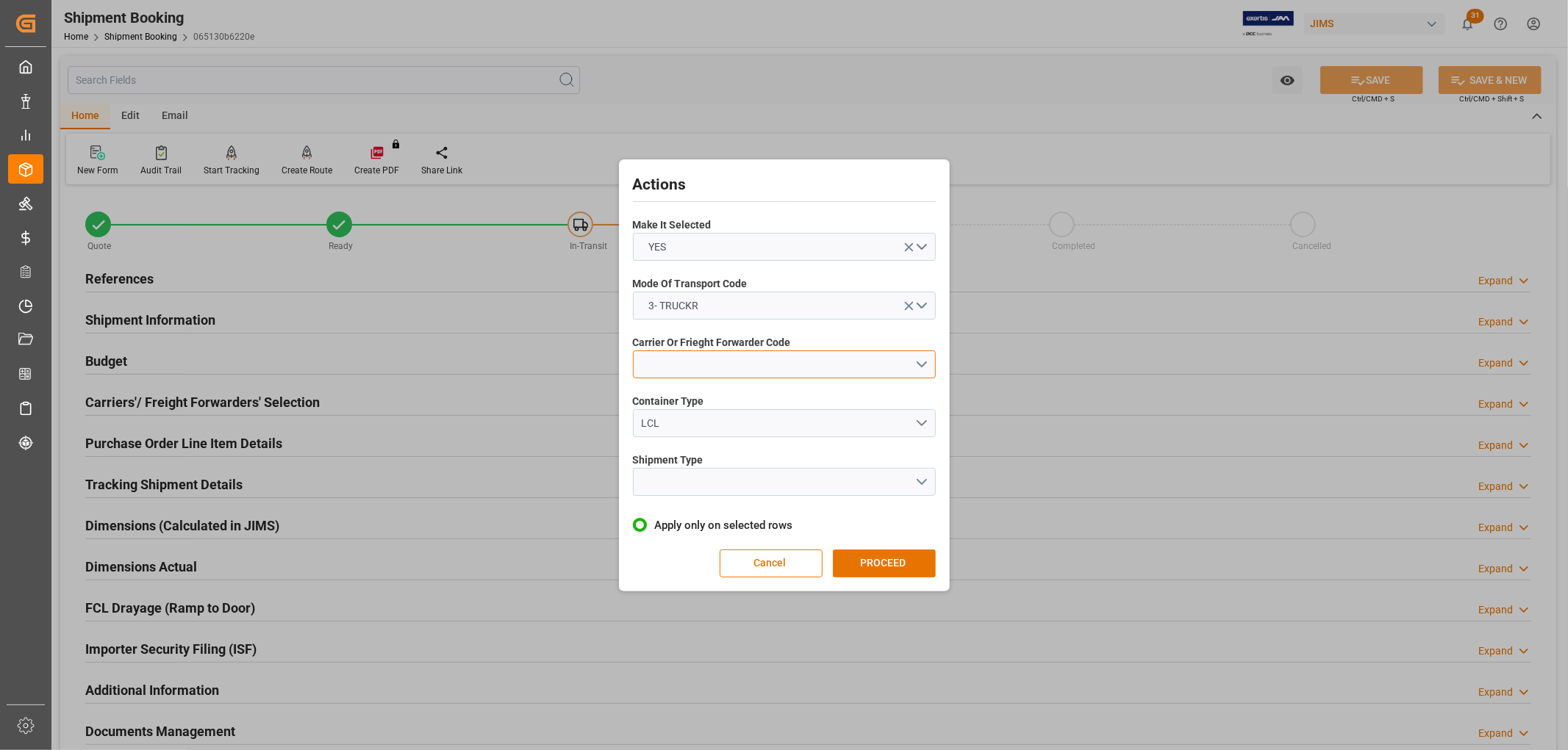
click at [671, 364] on button "open menu" at bounding box center [784, 365] width 303 height 28
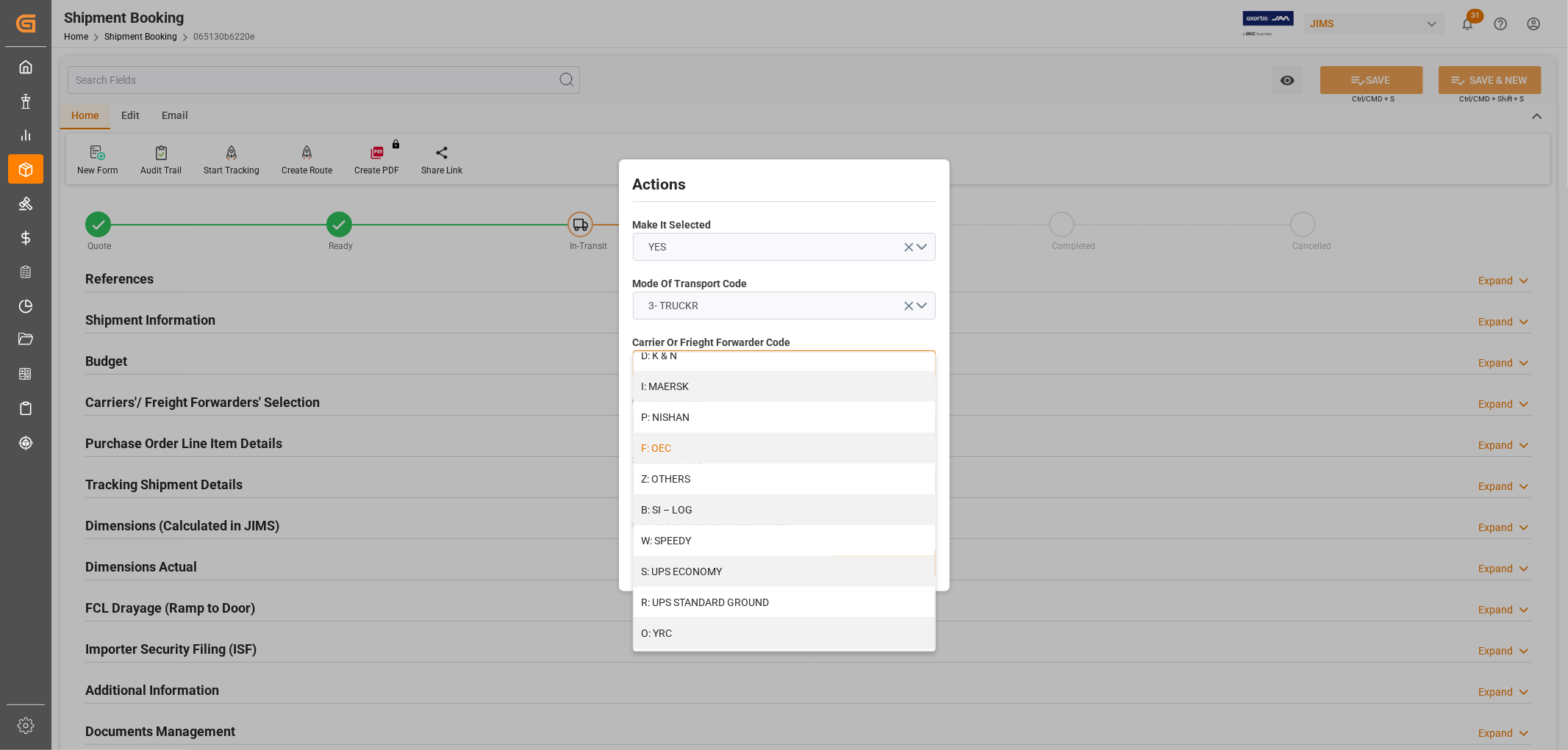
scroll to position [765, 0]
click at [672, 466] on div "Z: OTHERS" at bounding box center [784, 467] width 301 height 31
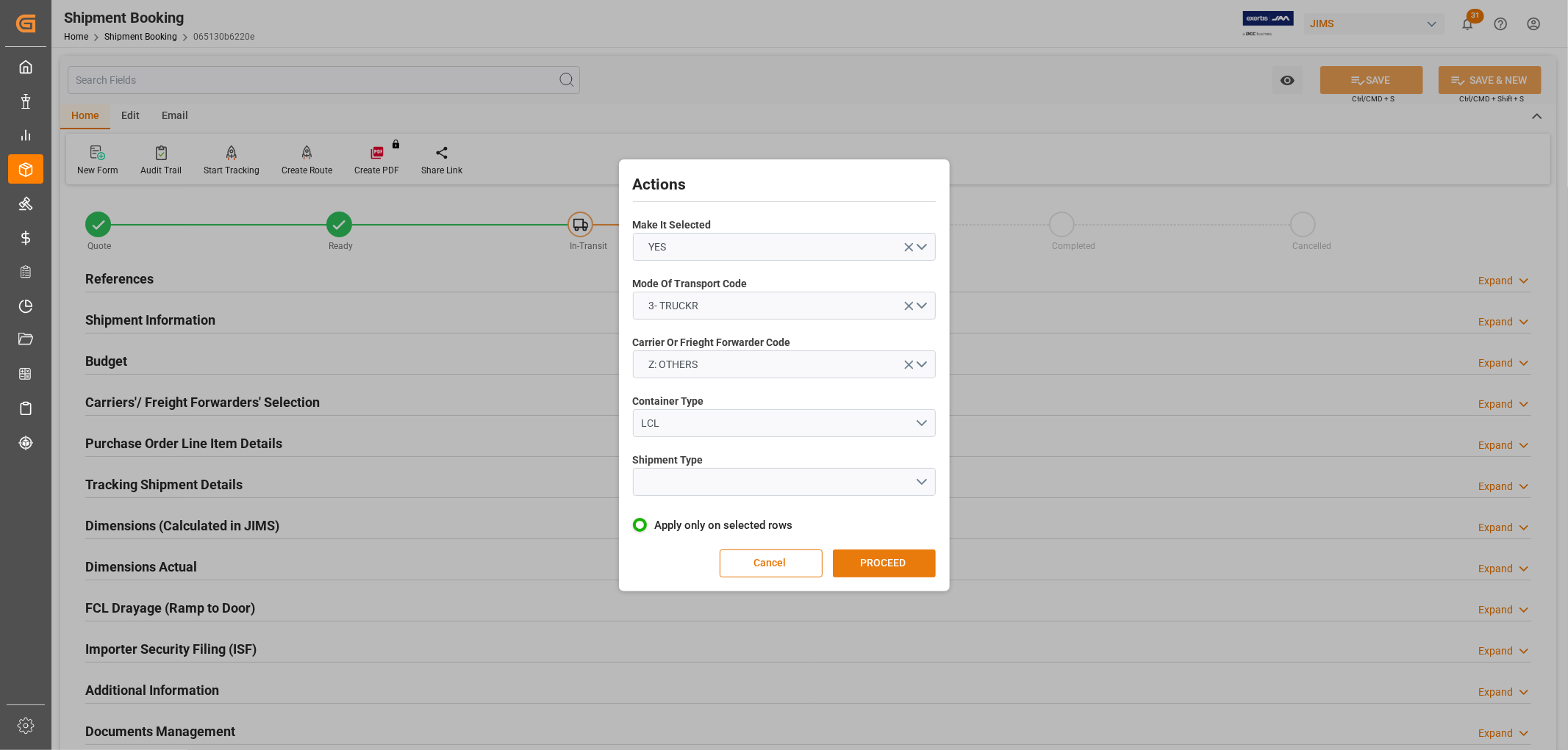
click at [859, 557] on button "PROCEED" at bounding box center [884, 564] width 102 height 28
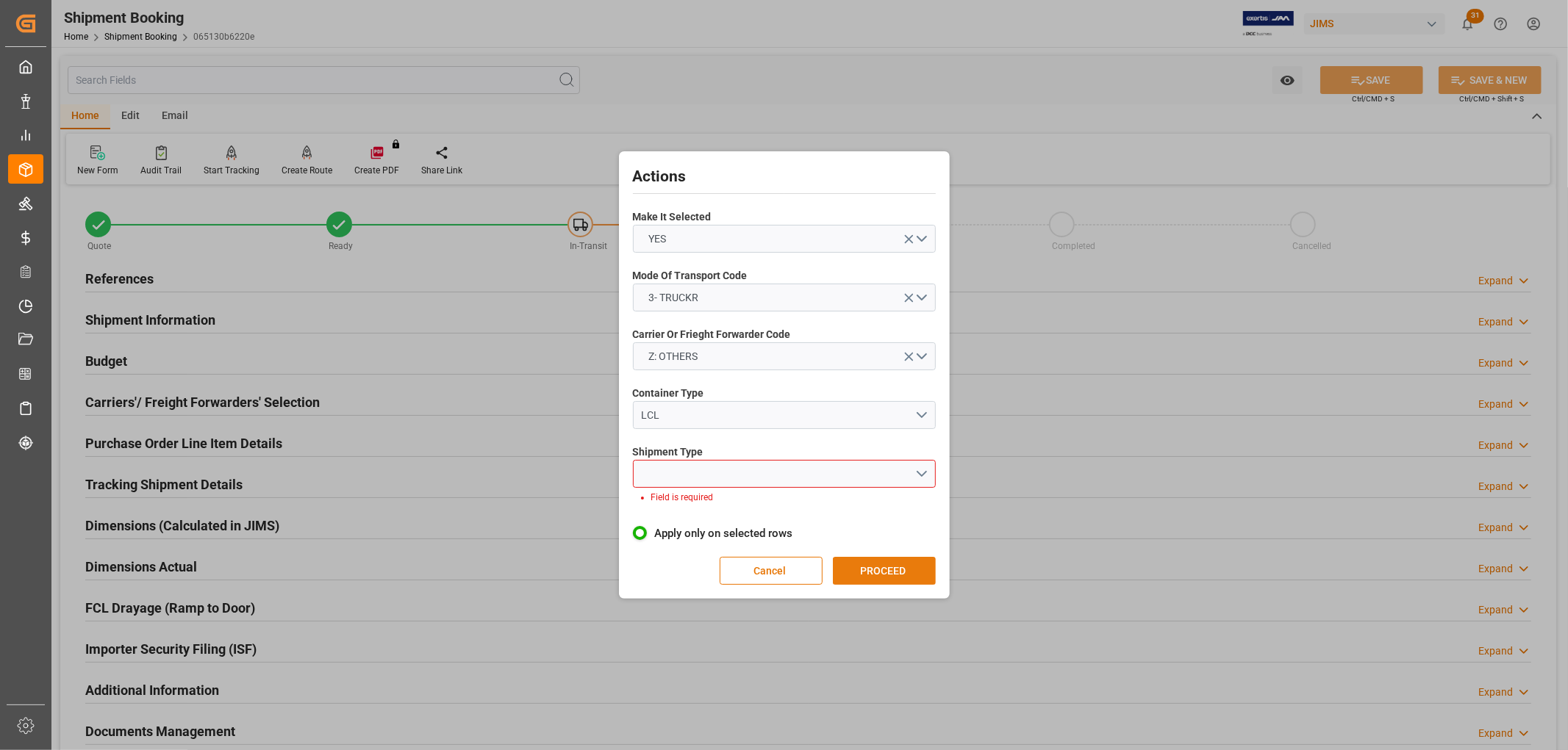
click at [861, 564] on button "PROCEED" at bounding box center [884, 572] width 102 height 28
click at [920, 471] on button "open menu" at bounding box center [784, 474] width 303 height 28
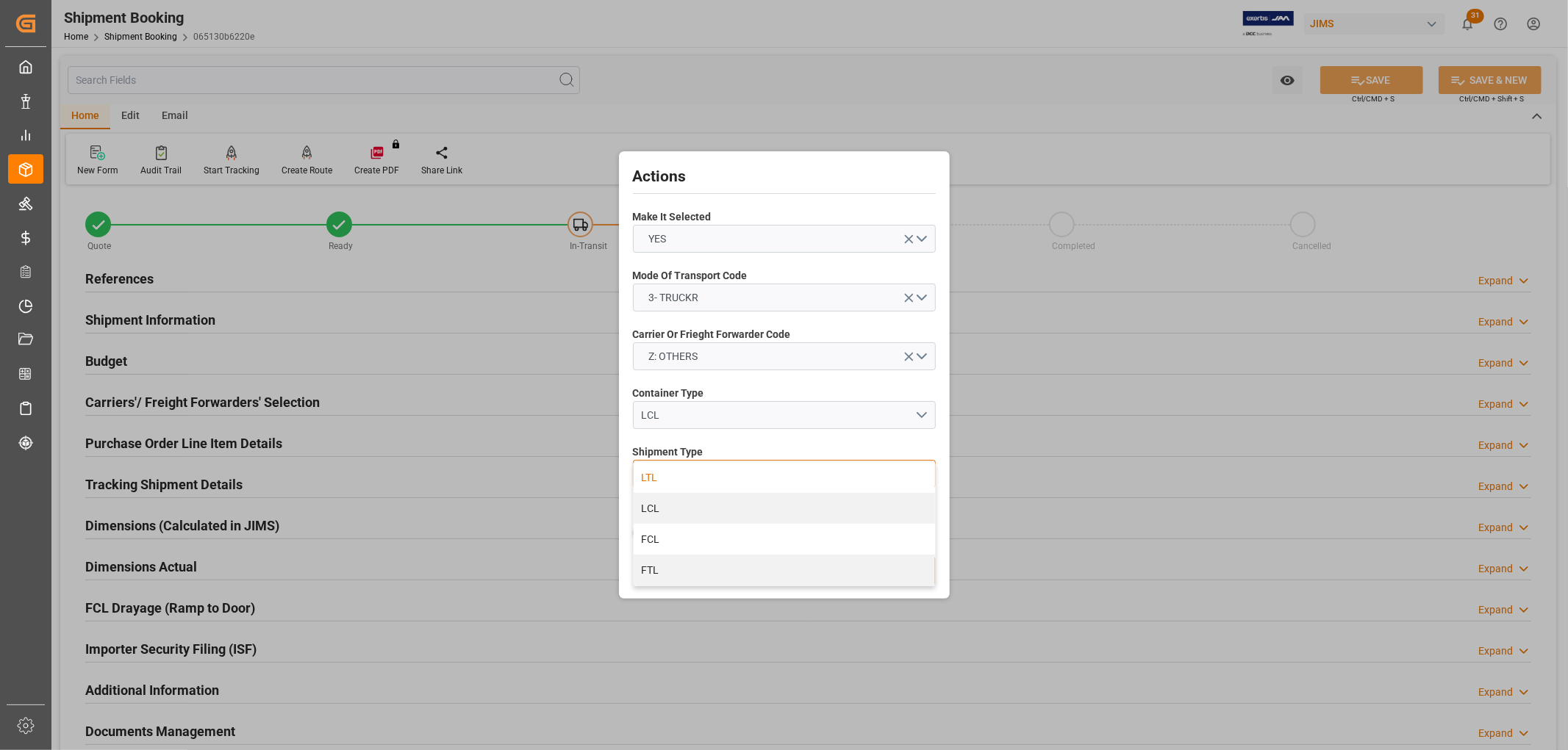
click at [680, 478] on div "LTL" at bounding box center [784, 477] width 301 height 31
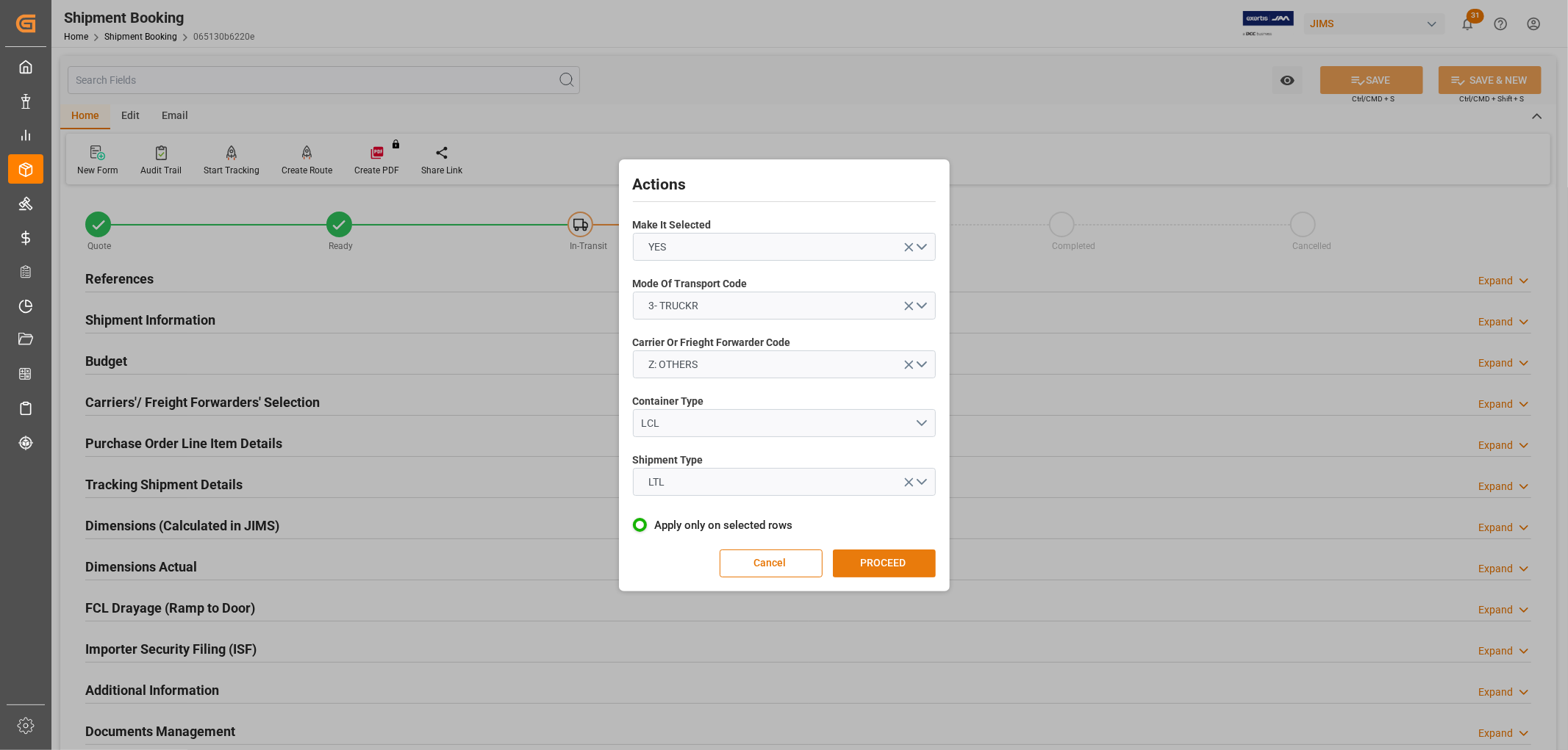
click at [898, 564] on button "PROCEED" at bounding box center [884, 564] width 102 height 28
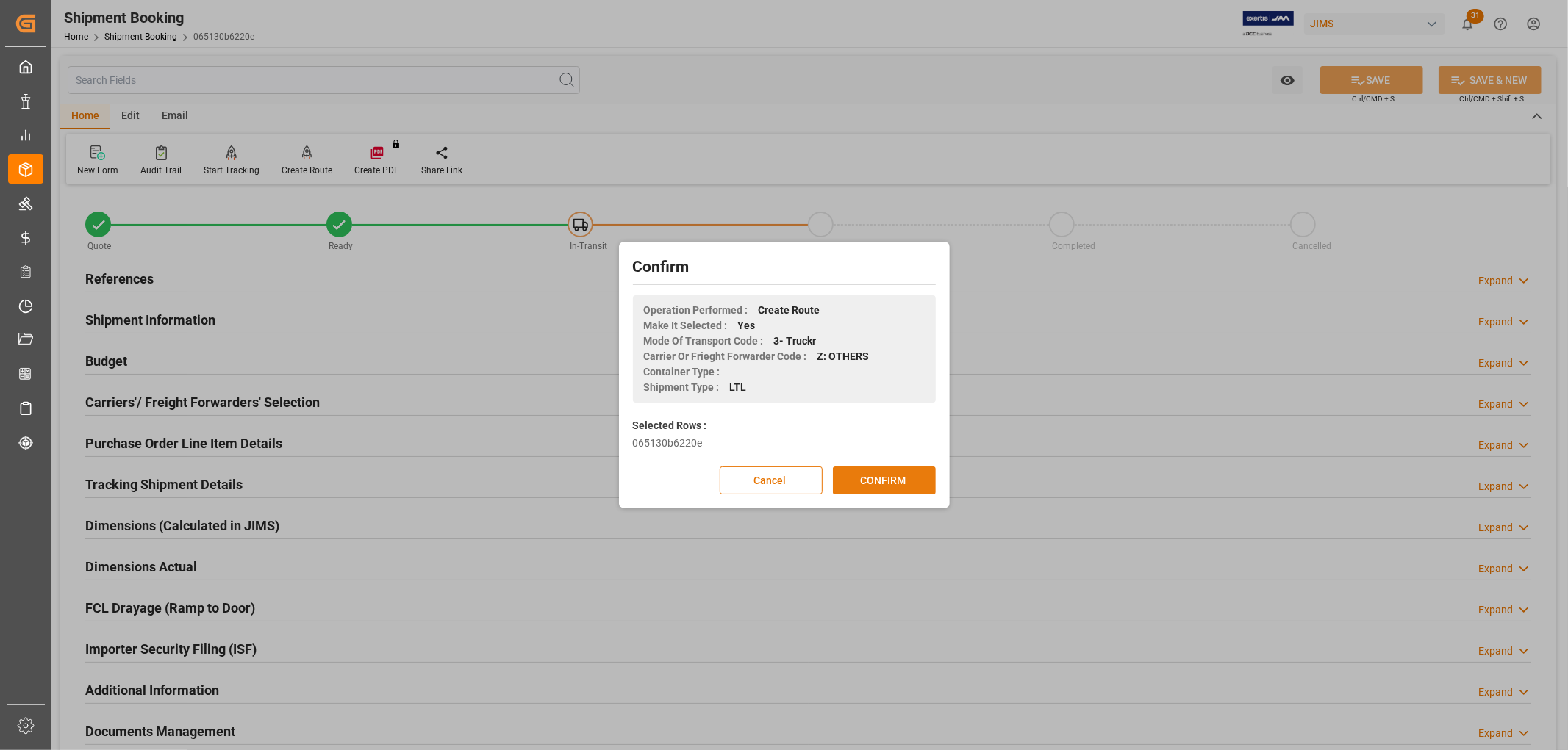
click at [875, 478] on button "CONFIRM" at bounding box center [884, 481] width 102 height 28
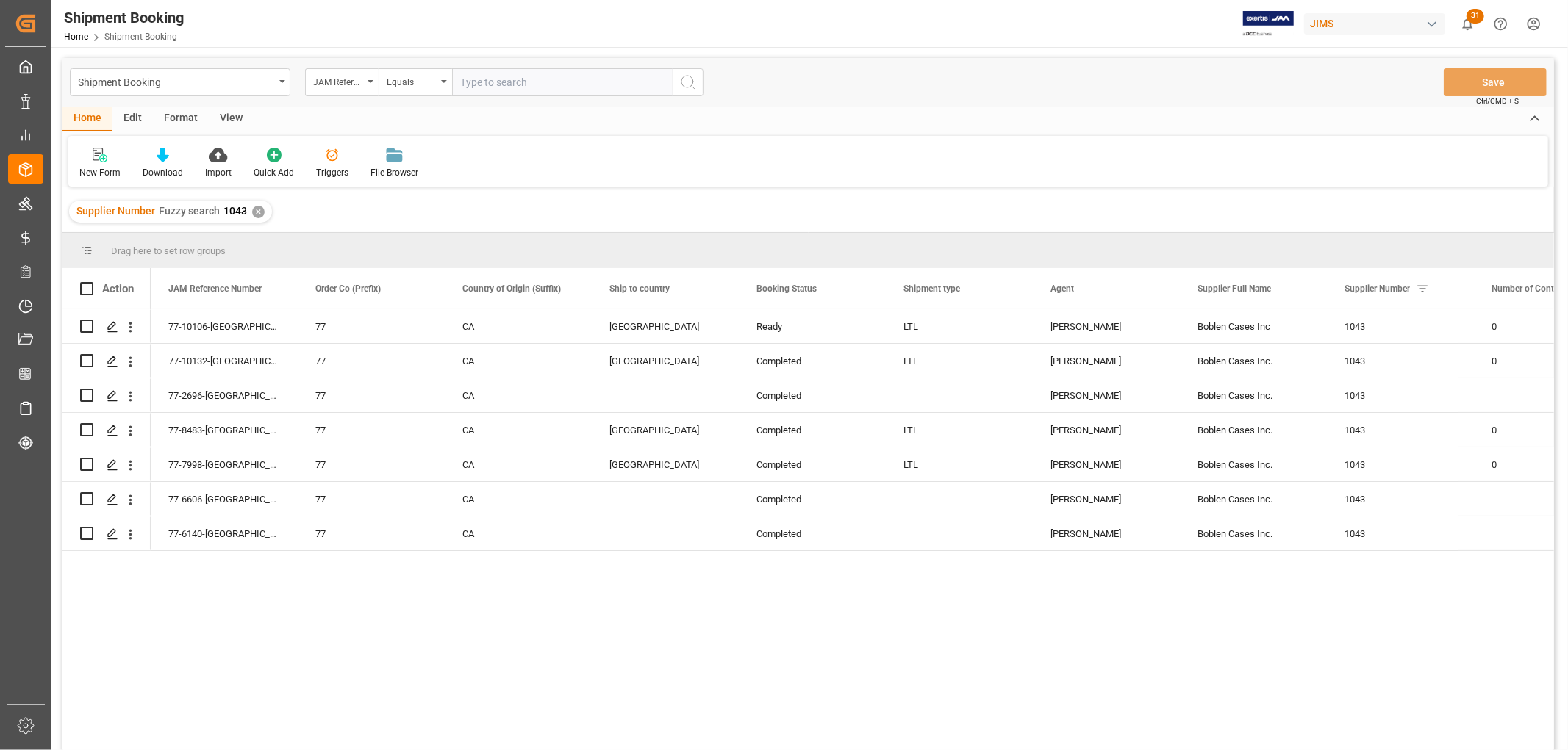
click at [221, 116] on div "View" at bounding box center [231, 119] width 45 height 25
click at [95, 164] on div "Default" at bounding box center [93, 163] width 50 height 33
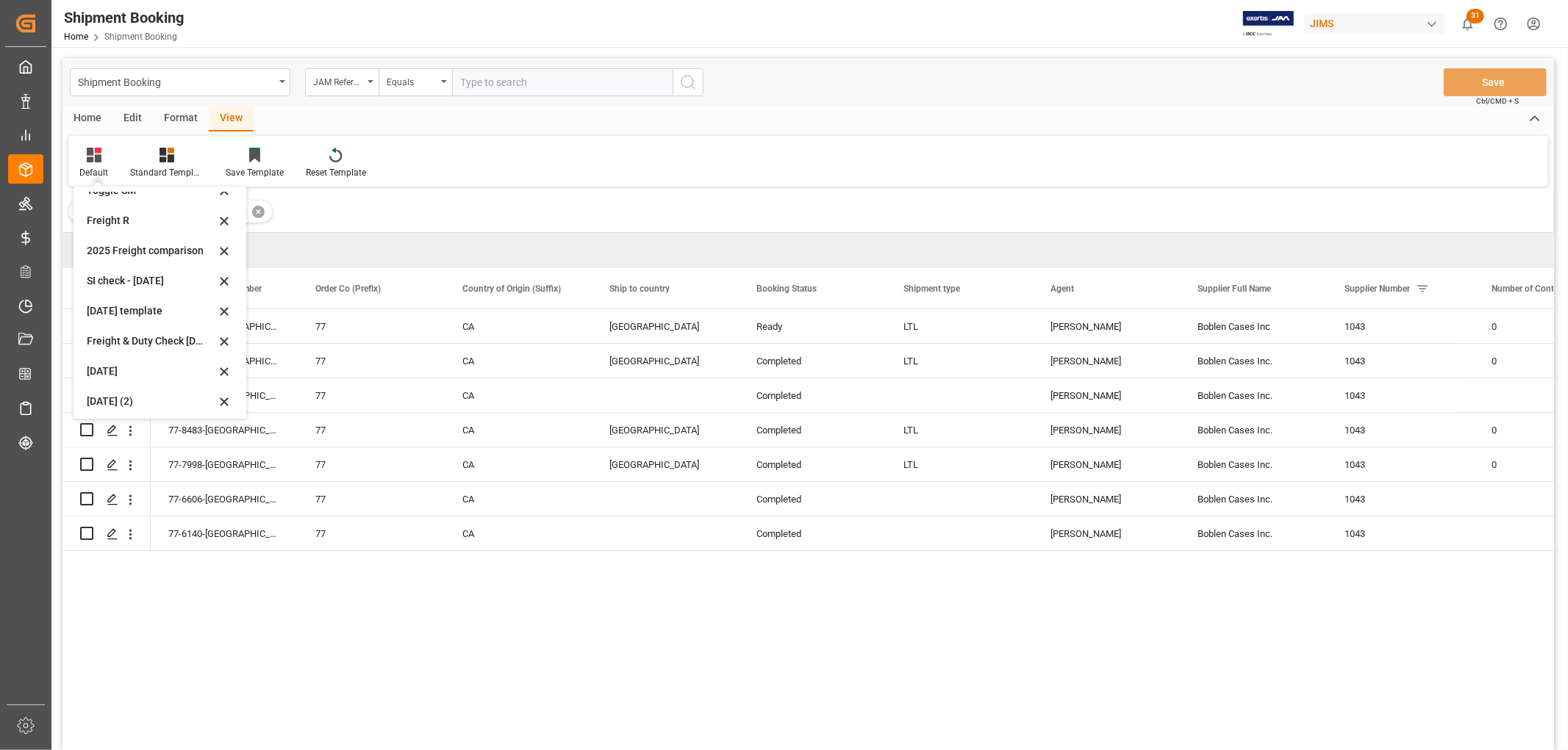
scroll to position [111, 0]
click at [107, 396] on div "Aug 2025 (2)" at bounding box center [151, 398] width 129 height 15
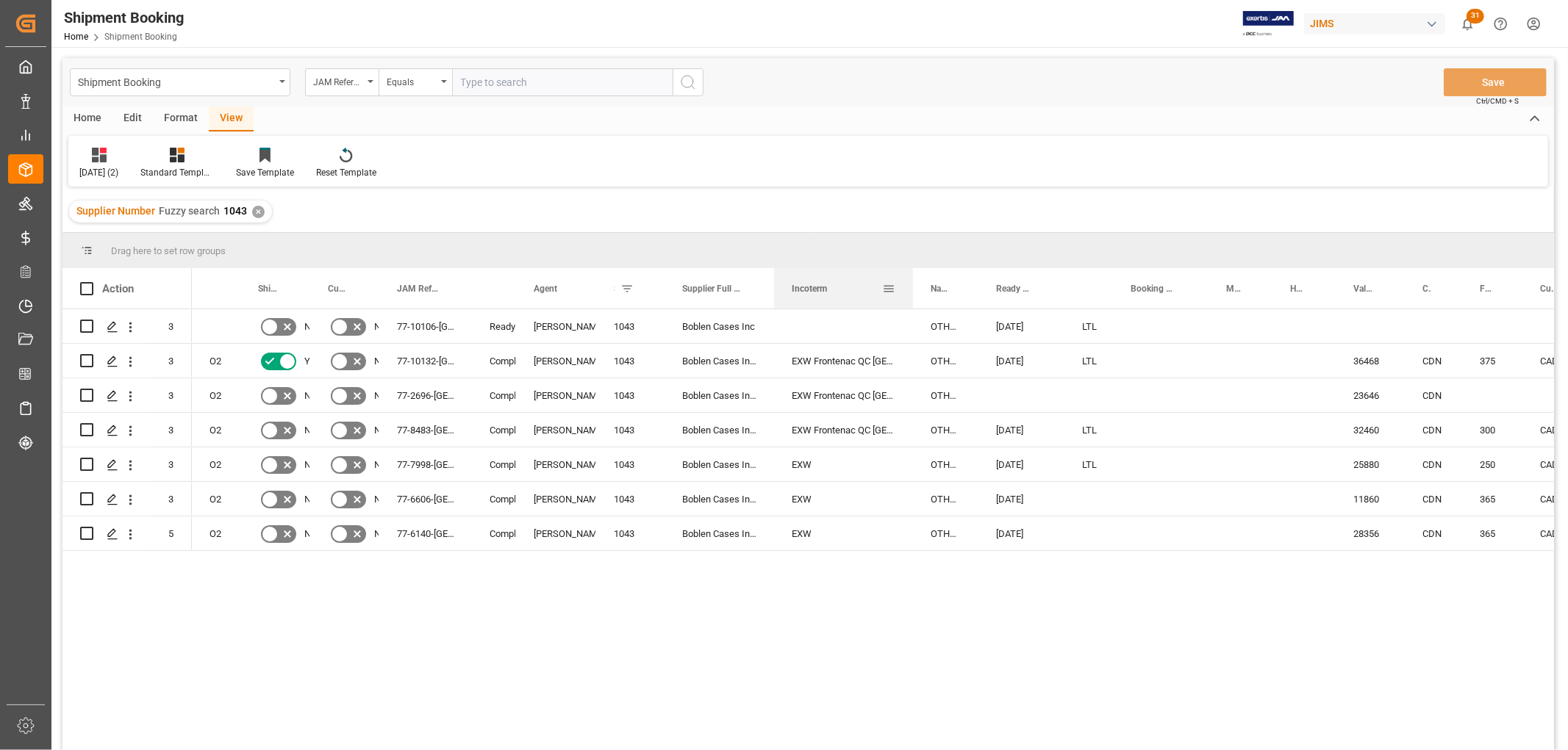
drag, startPoint x: 831, startPoint y: 290, endPoint x: 909, endPoint y: 299, distance: 78.5
click at [910, 299] on div at bounding box center [913, 289] width 6 height 41
click at [798, 429] on div "EXW Frontenac QC CA" at bounding box center [843, 430] width 139 height 34
click at [108, 328] on polygon "Press SPACE to select this row." at bounding box center [111, 325] width 7 height 7
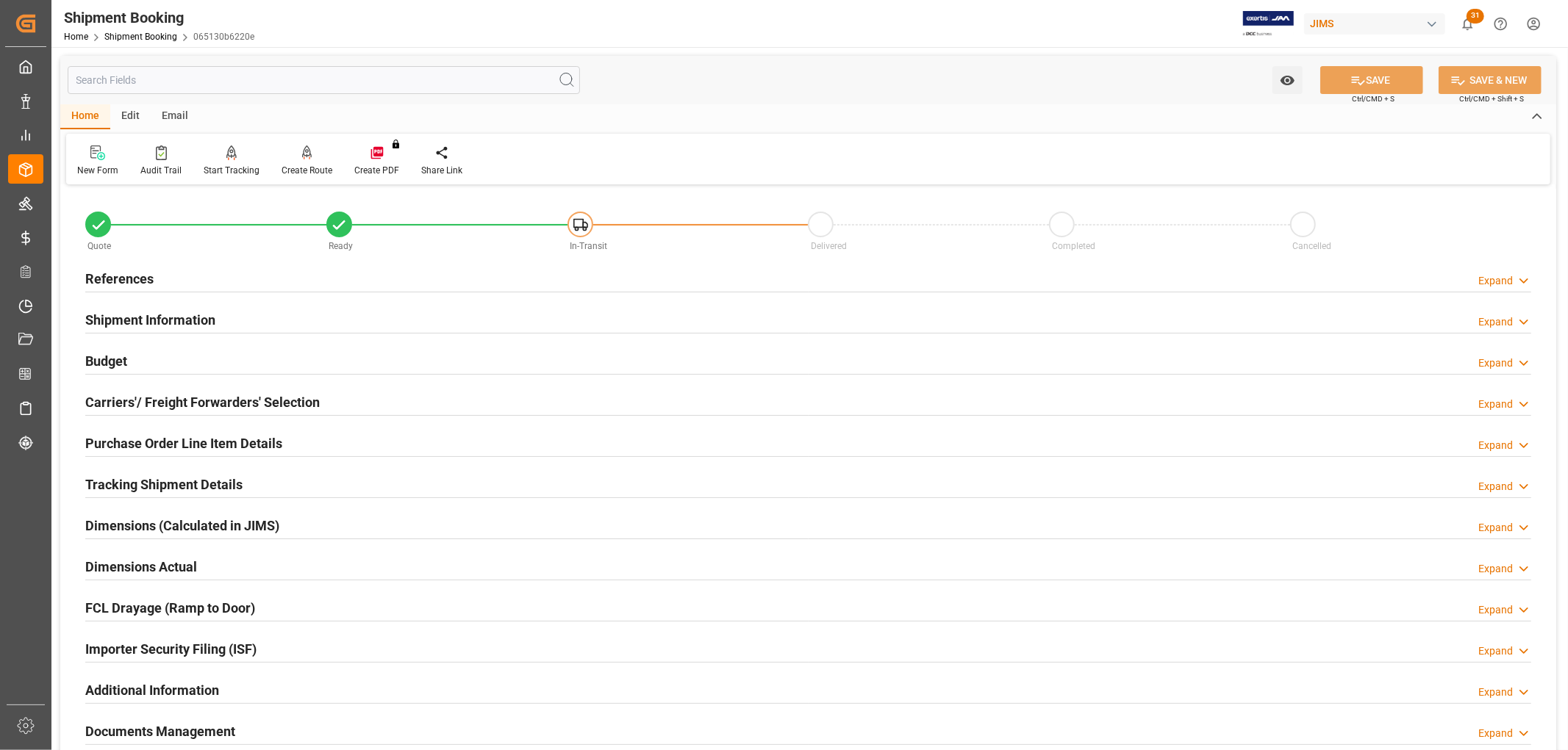
click at [126, 361] on h2 "Budget" at bounding box center [106, 361] width 42 height 19
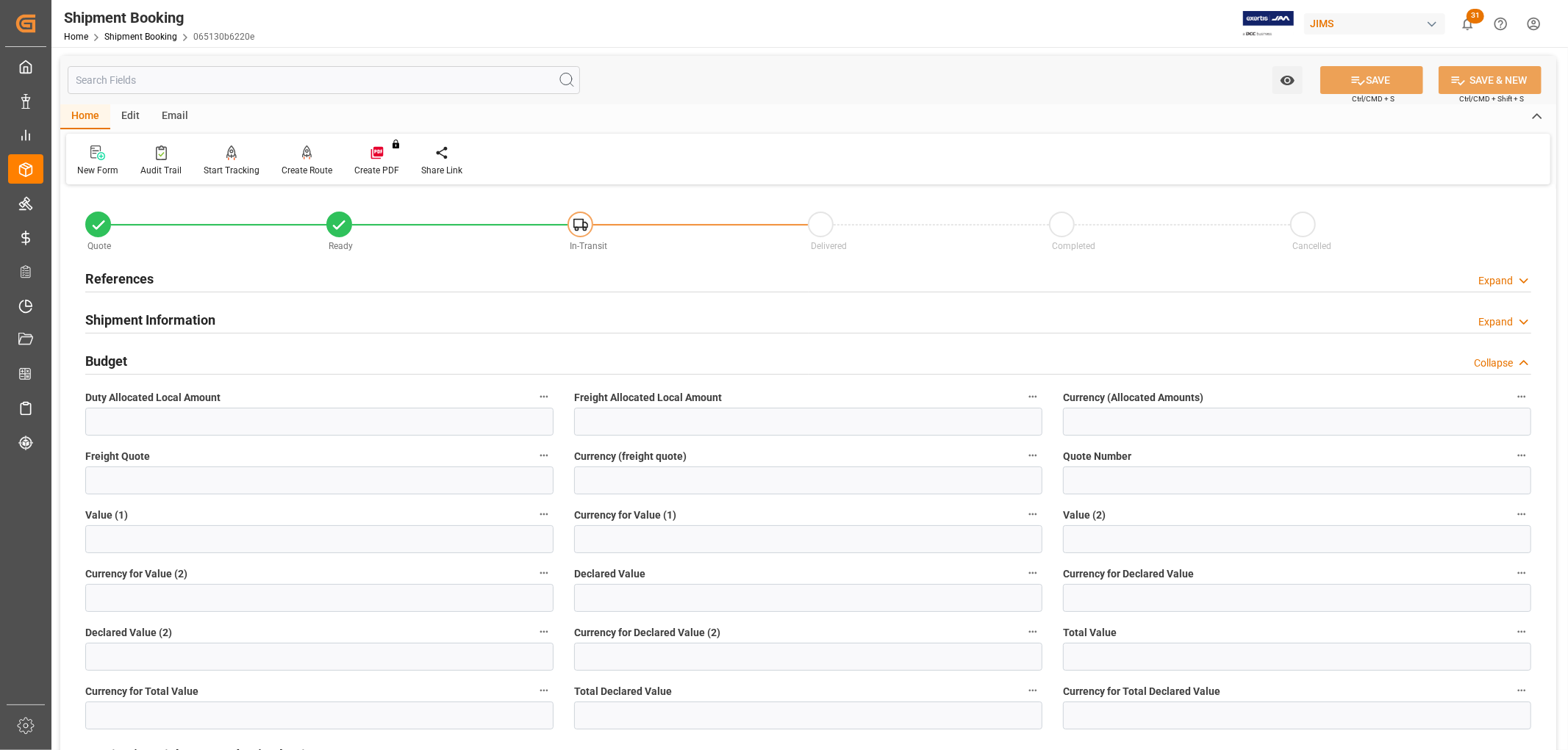
click at [126, 361] on h2 "Budget" at bounding box center [106, 361] width 42 height 19
